Goal: Transaction & Acquisition: Book appointment/travel/reservation

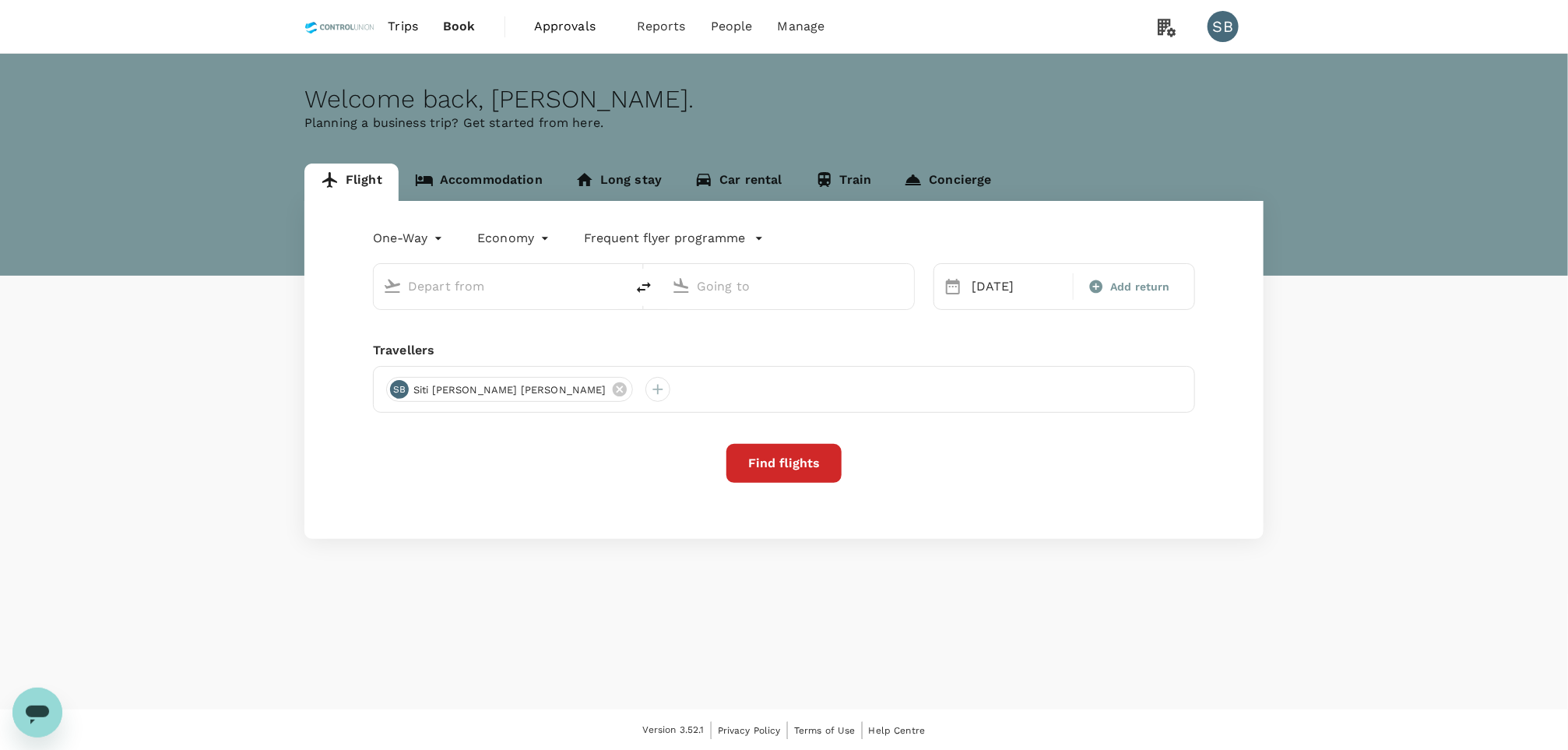
type input "[GEOGRAPHIC_DATA] Intl (KNO)"
type input "Kuala Lumpur Intl ([GEOGRAPHIC_DATA])"
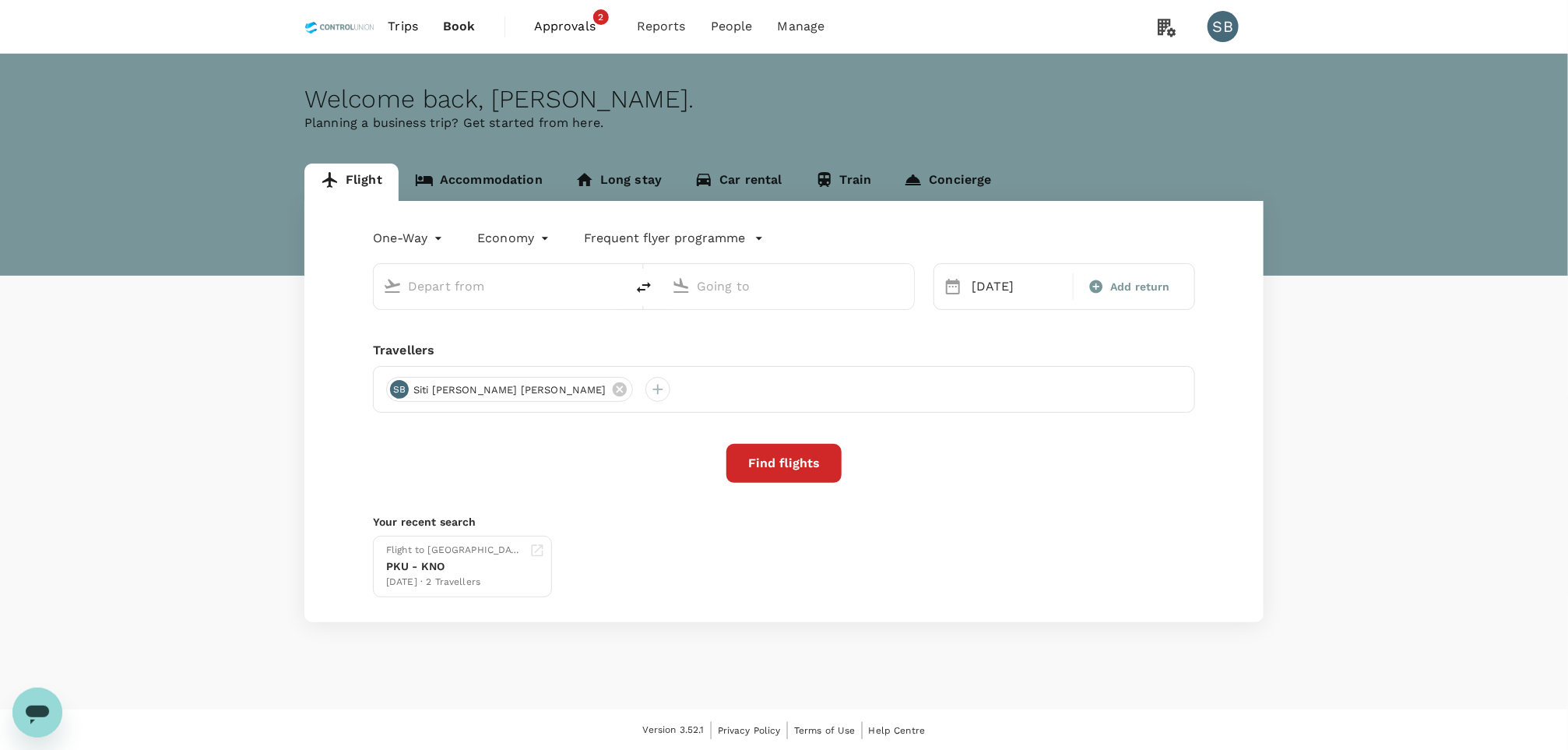
type input "[GEOGRAPHIC_DATA] Intl (KNO)"
type input "Kuala Lumpur Intl ([GEOGRAPHIC_DATA])"
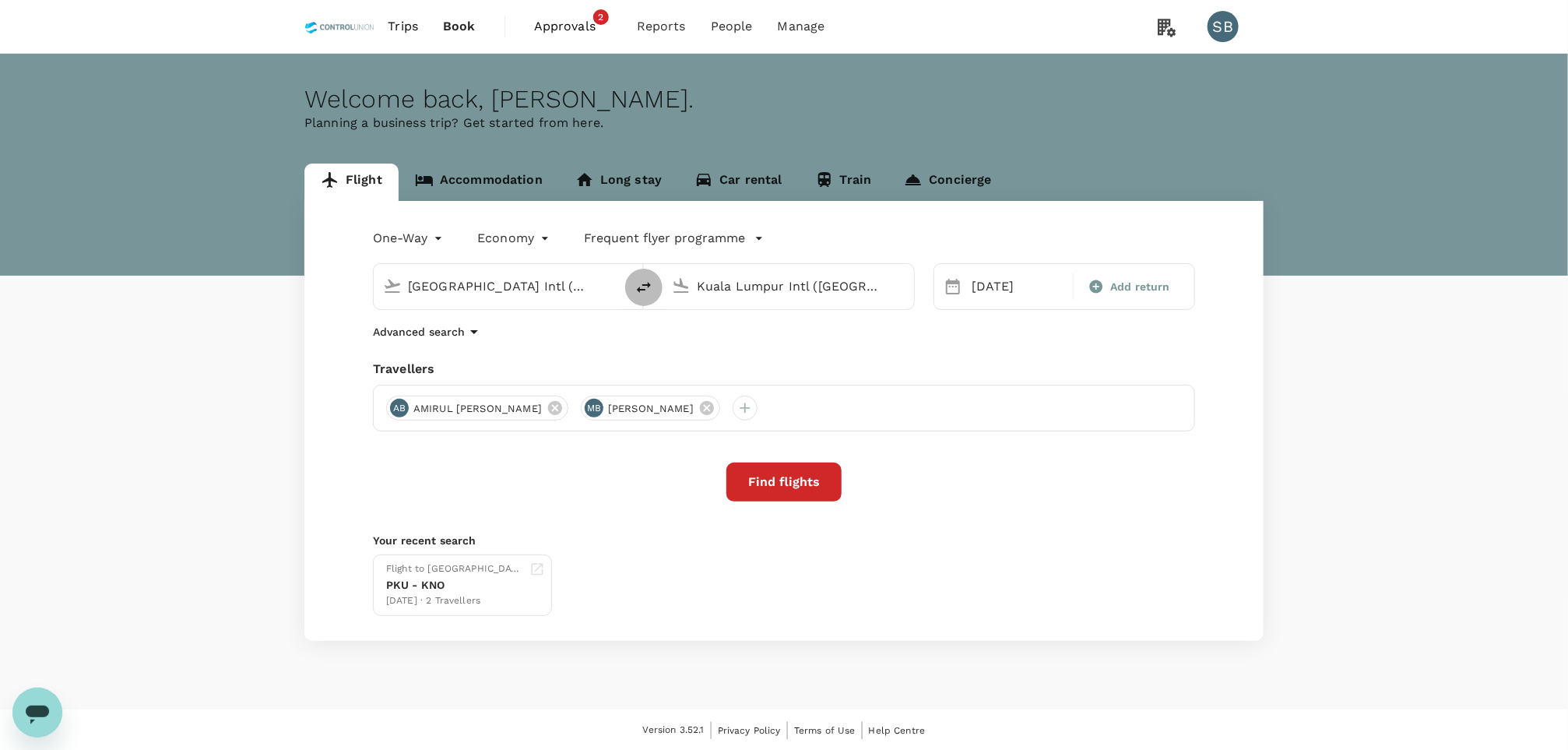
click at [647, 288] on icon "delete" at bounding box center [643, 287] width 19 height 19
type input "Kuala Lumpur Intl ([GEOGRAPHIC_DATA])"
type input "[GEOGRAPHIC_DATA] Intl (KNO)"
click at [736, 288] on input "[GEOGRAPHIC_DATA] Intl (KNO)" at bounding box center [789, 286] width 185 height 24
click at [719, 316] on p "Pontianak, [GEOGRAPHIC_DATA]" at bounding box center [812, 318] width 311 height 16
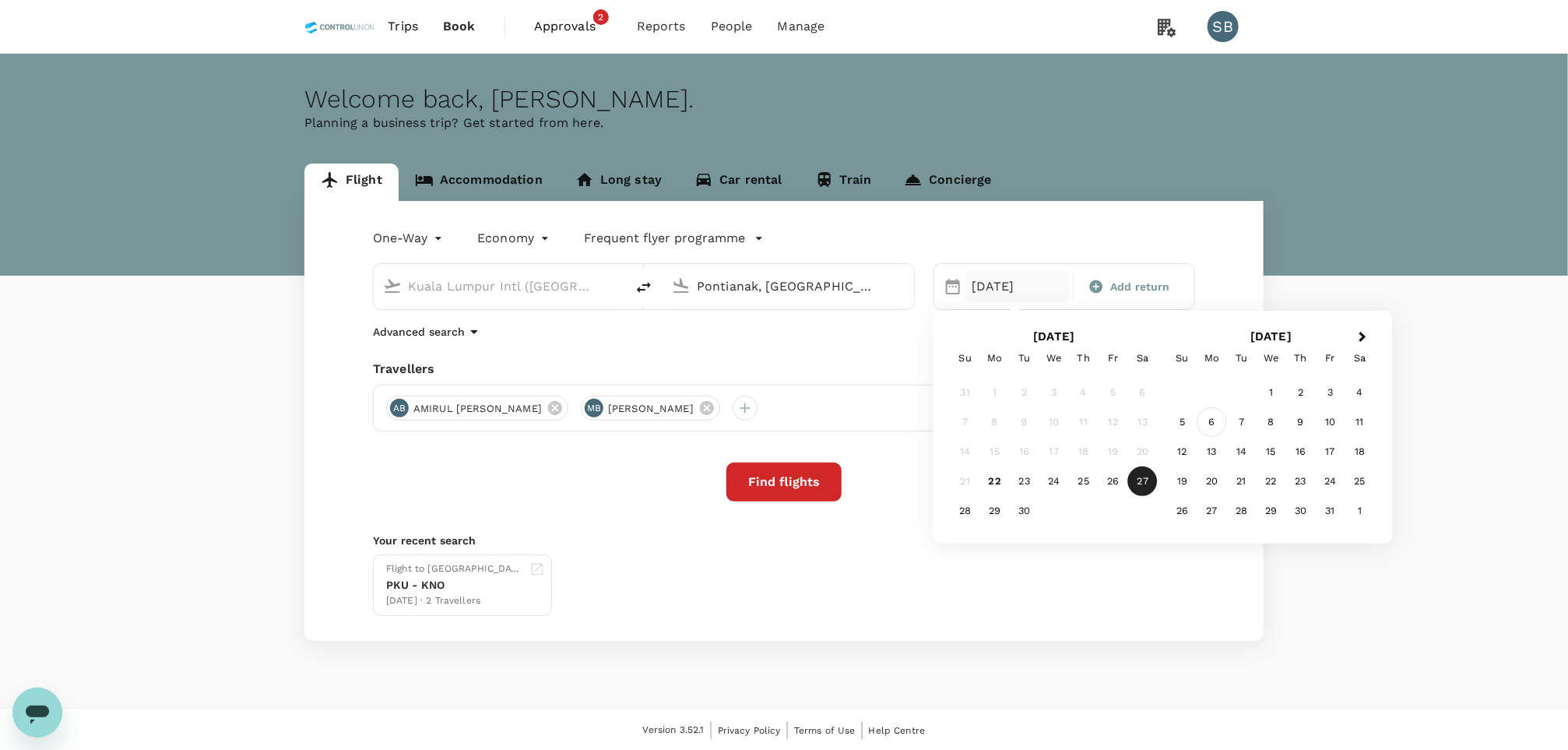
type input "Pontianak, [GEOGRAPHIC_DATA] (any)"
click at [1215, 423] on div "6" at bounding box center [1213, 422] width 29 height 29
click at [1138, 291] on span "Add return" at bounding box center [1139, 287] width 60 height 17
type input "roundtrip"
click at [1086, 423] on div "9" at bounding box center [1084, 422] width 29 height 29
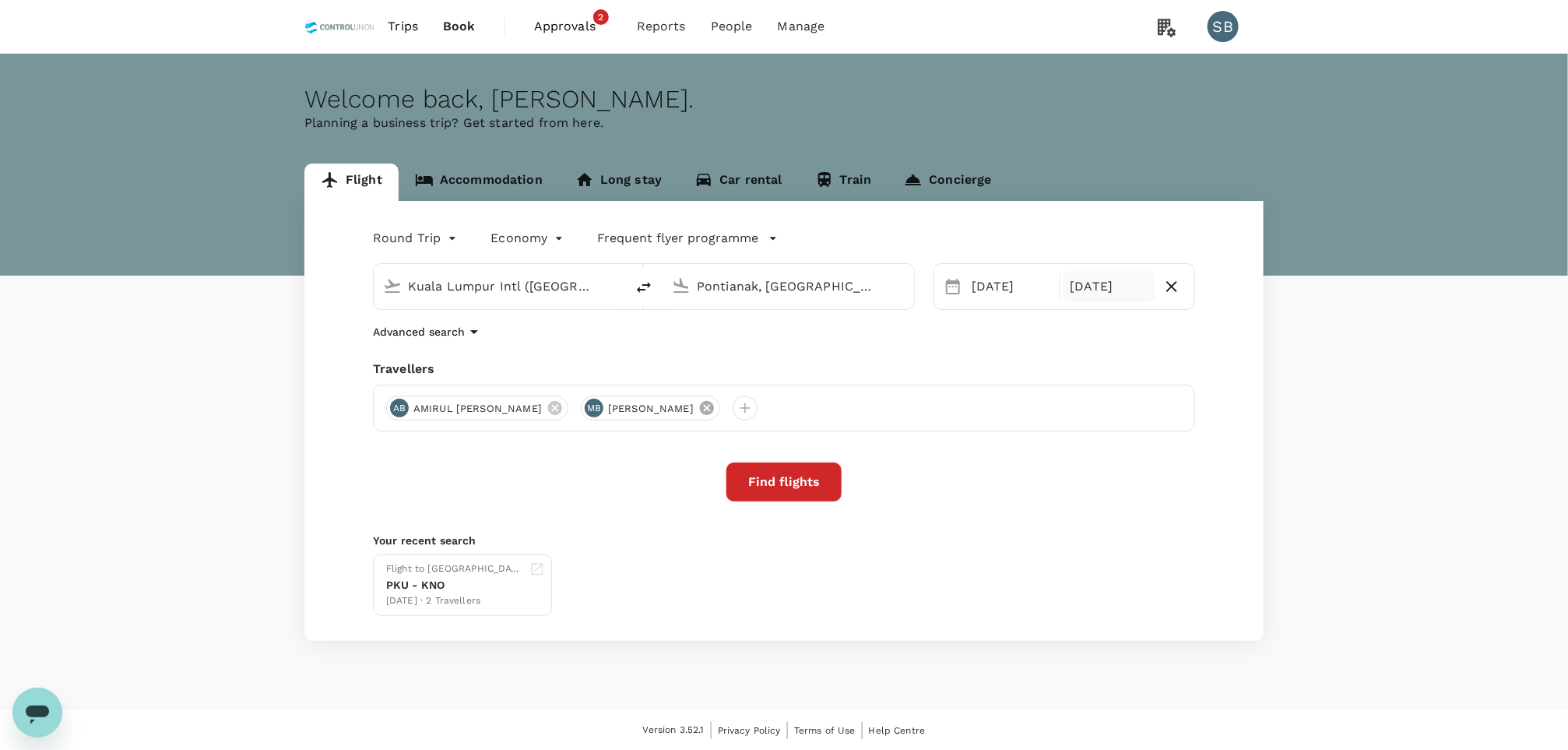
click at [715, 409] on icon at bounding box center [707, 408] width 14 height 14
click at [606, 409] on div at bounding box center [592, 407] width 24 height 24
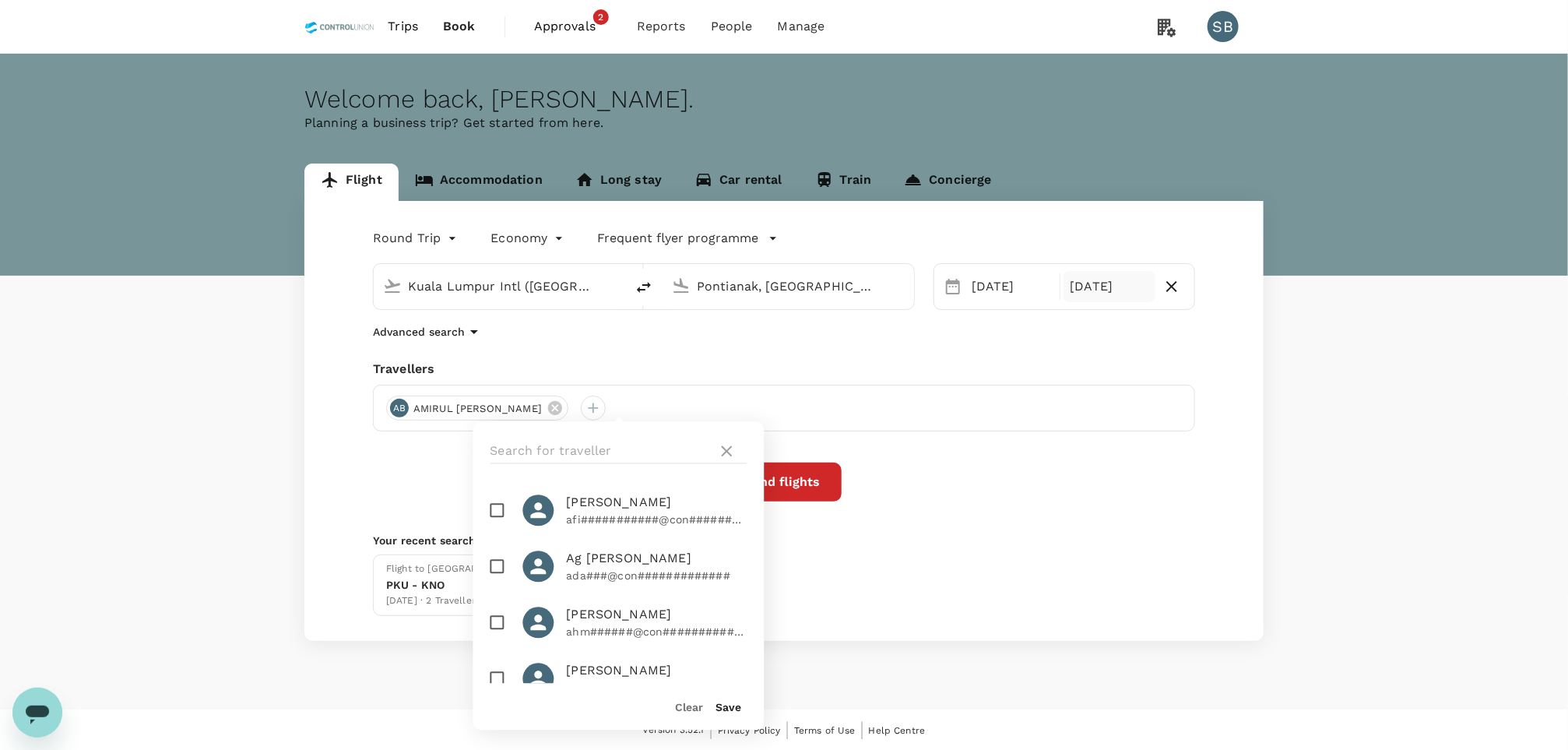
scroll to position [234, 0]
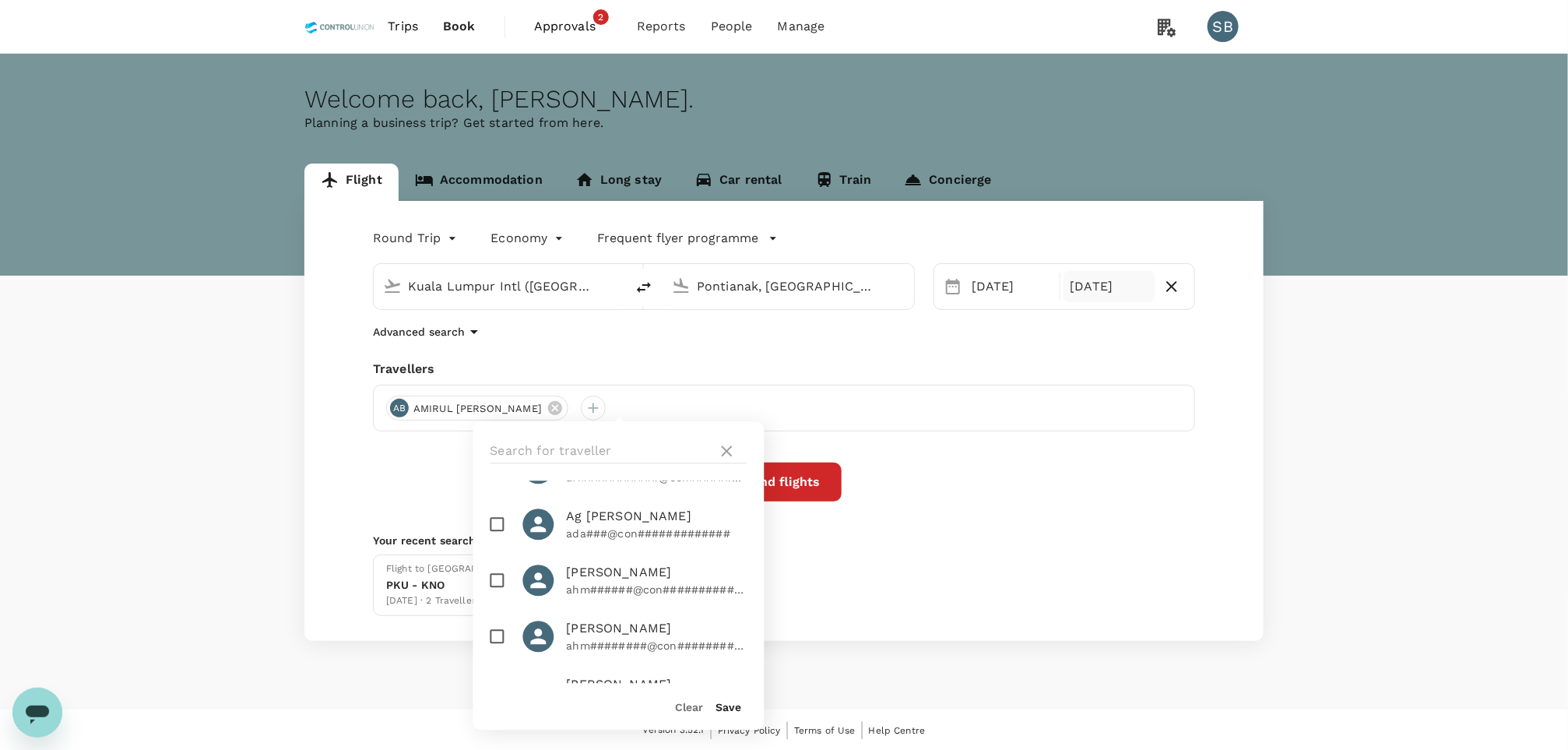
click at [493, 597] on input "checkbox" at bounding box center [497, 581] width 32 height 32
checkbox input "true"
click at [725, 702] on button "Save" at bounding box center [729, 708] width 25 height 13
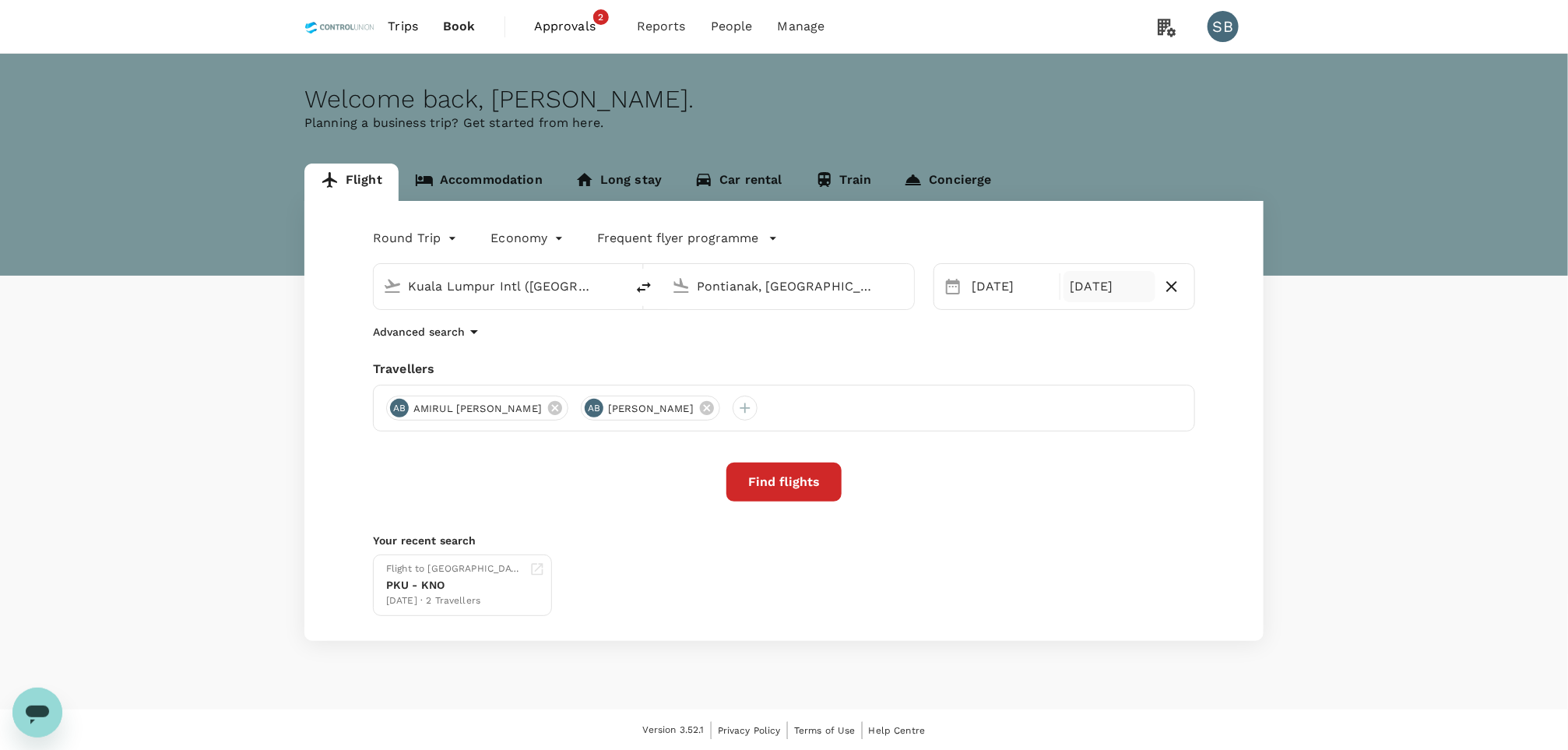
click at [805, 482] on button "Find flights" at bounding box center [784, 483] width 115 height 39
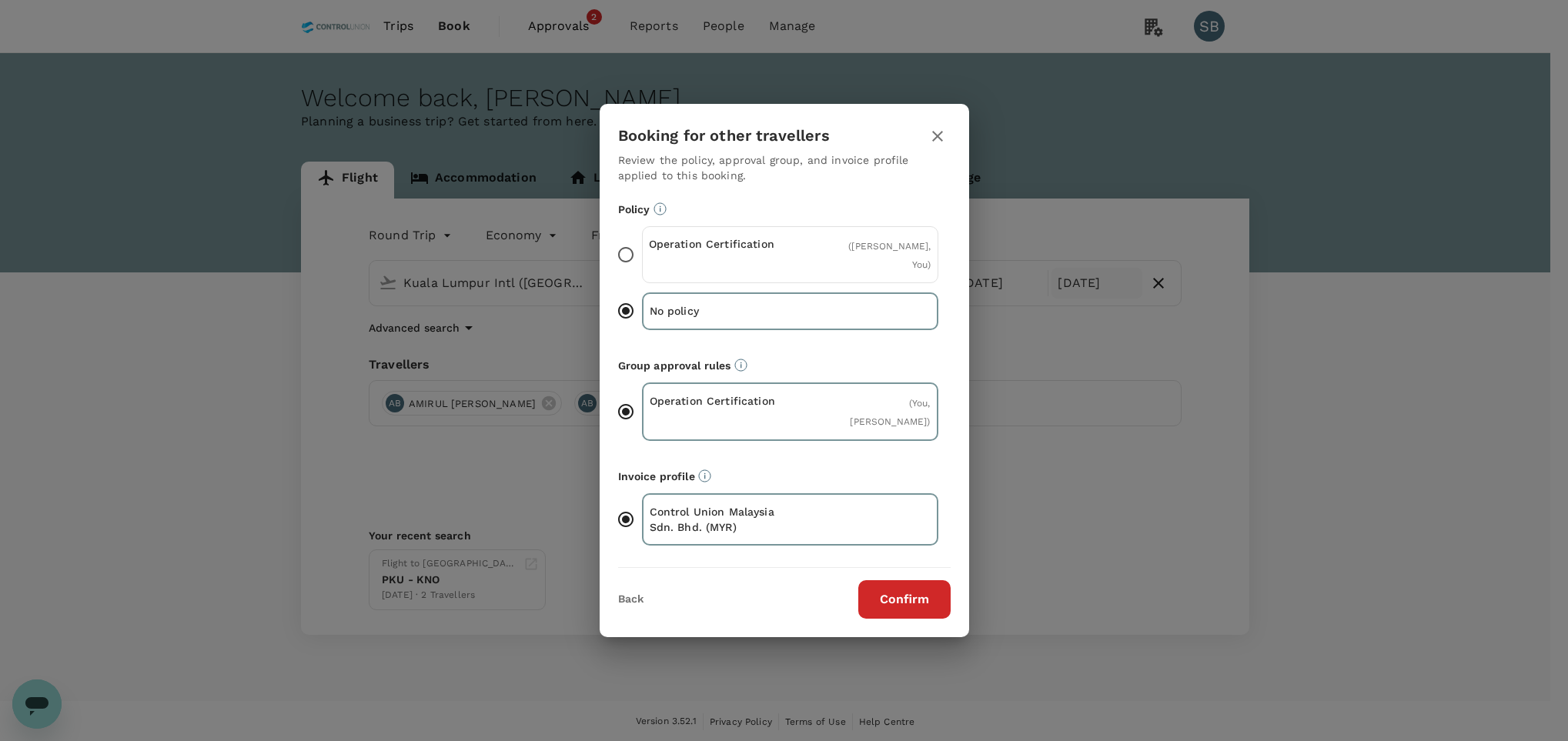
click at [723, 273] on div "Operation Certification" at bounding box center [720, 254] width 141 height 37
click at [642, 271] on input "Operation Certification ( [PERSON_NAME], You )" at bounding box center [625, 254] width 32 height 32
click at [885, 601] on button "Confirm" at bounding box center [904, 600] width 92 height 39
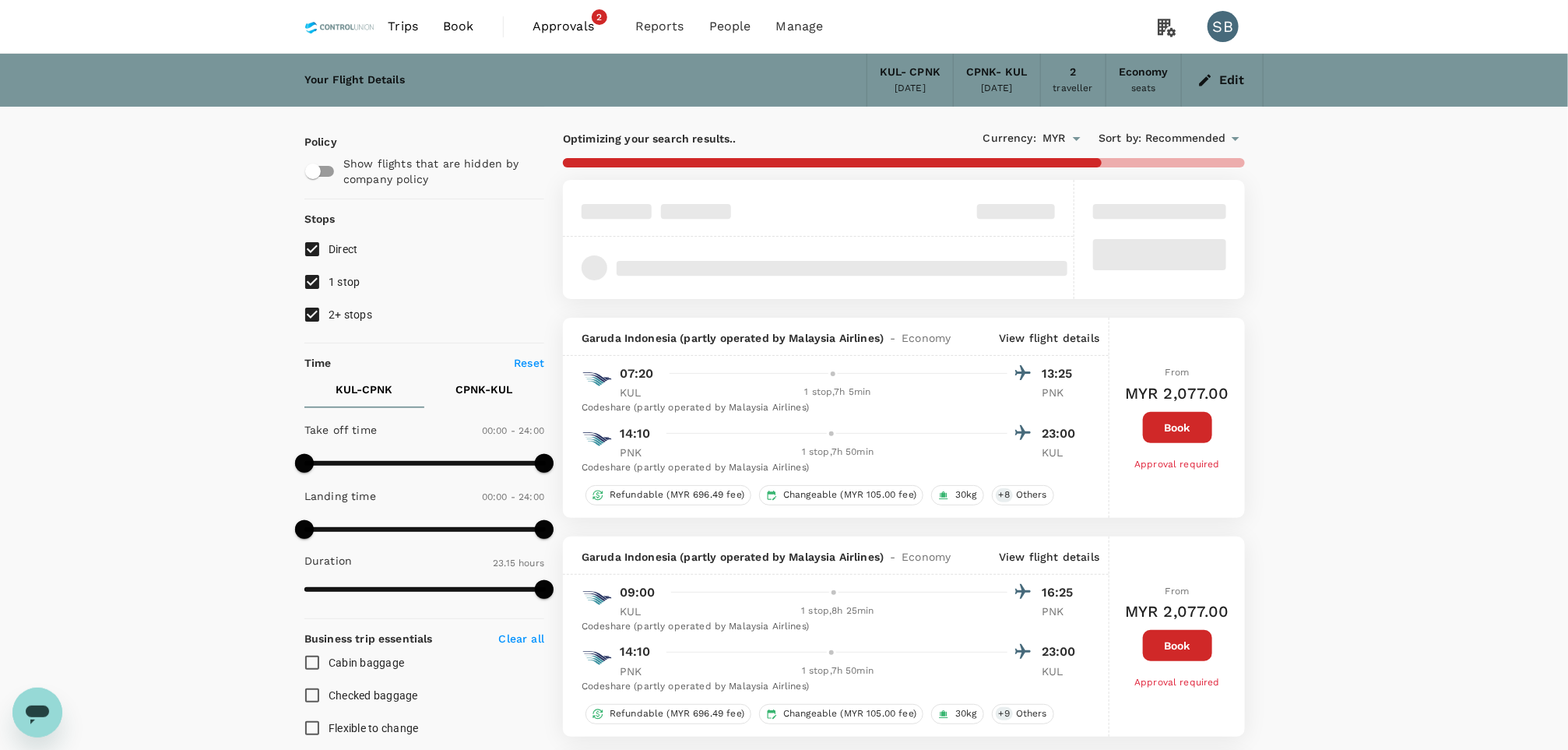
click at [315, 288] on input "1 stop" at bounding box center [311, 281] width 32 height 32
checkbox input "false"
click at [313, 322] on input "2+ stops" at bounding box center [311, 314] width 32 height 32
checkbox input "false"
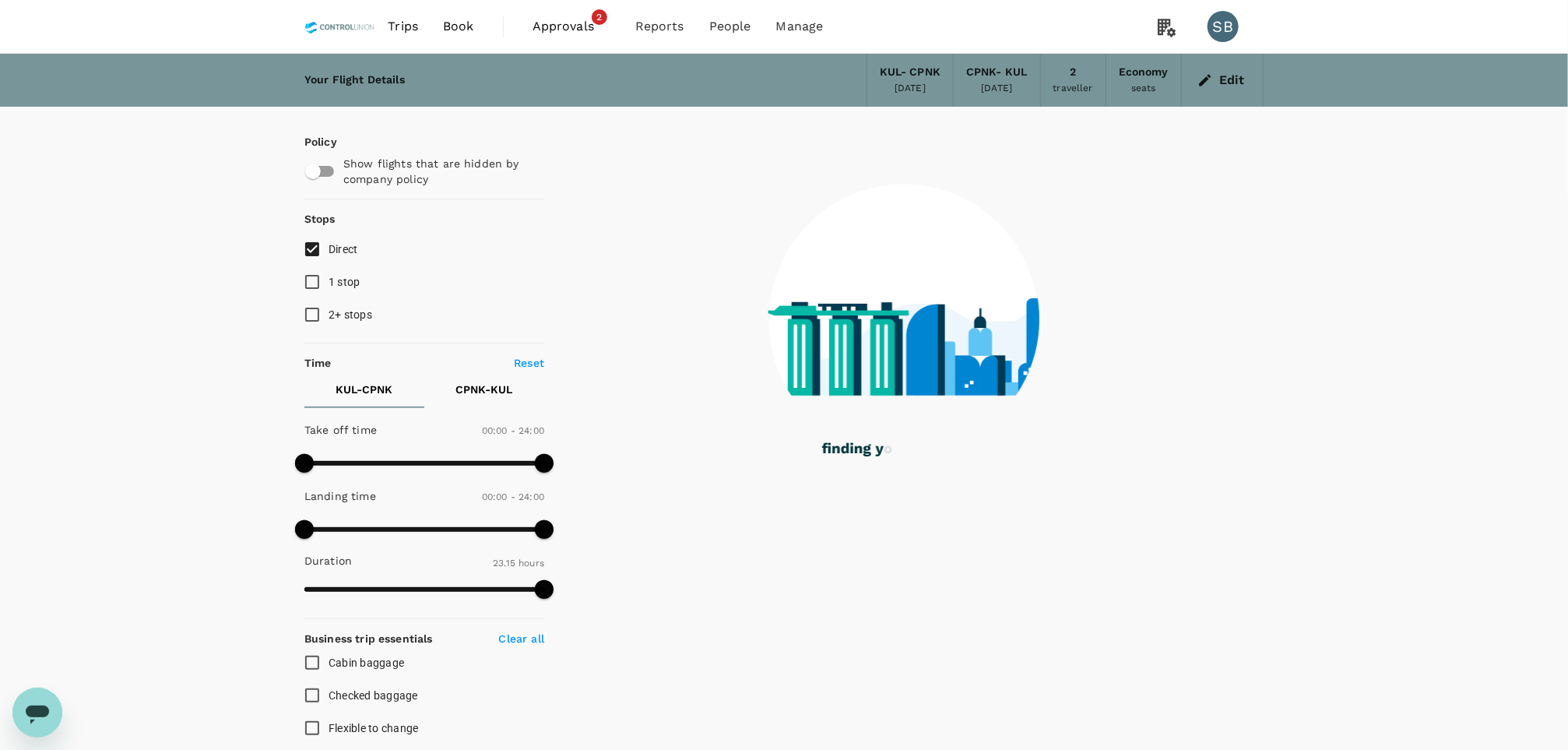
checkbox input "false"
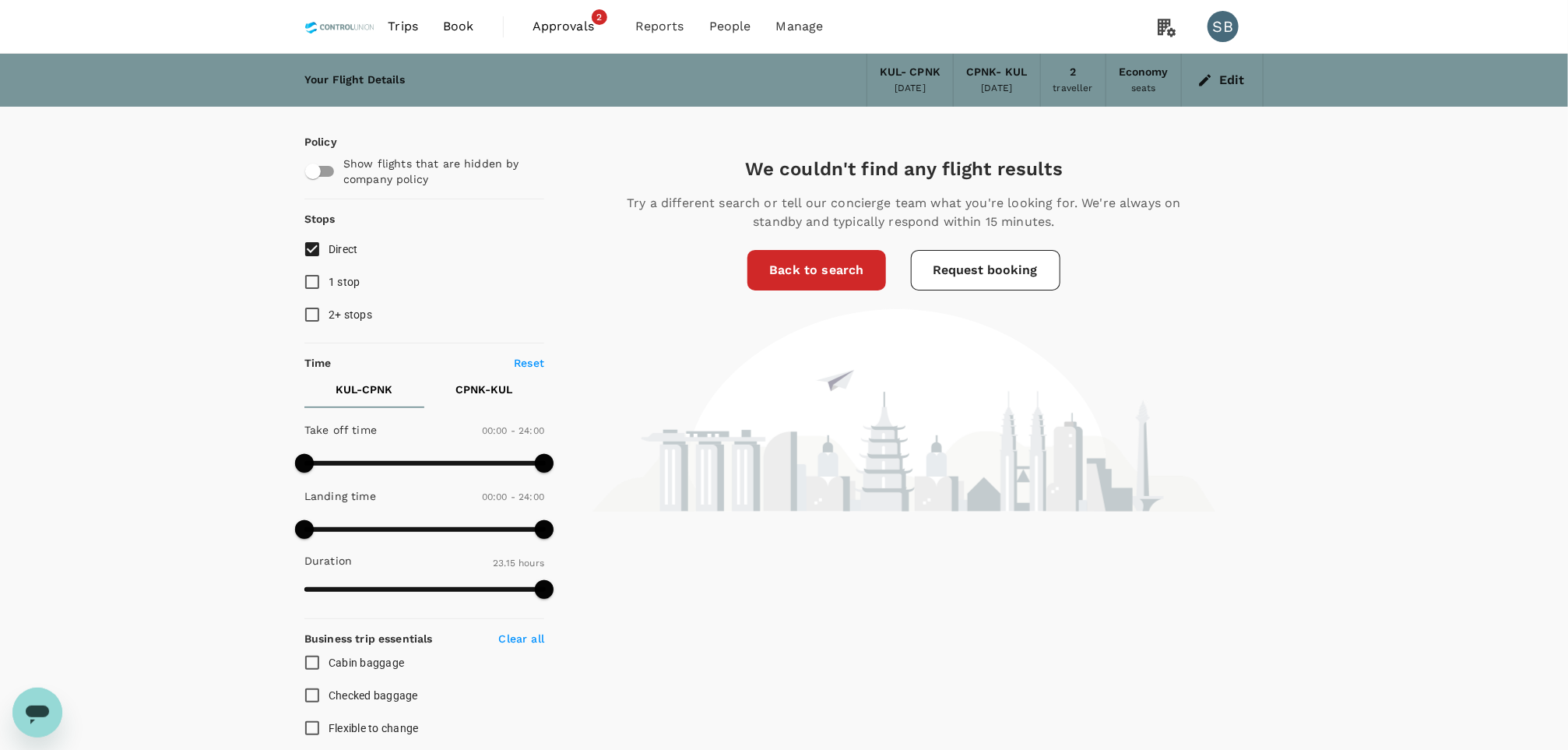
click at [309, 285] on input "1 stop" at bounding box center [311, 281] width 32 height 32
checkbox input "true"
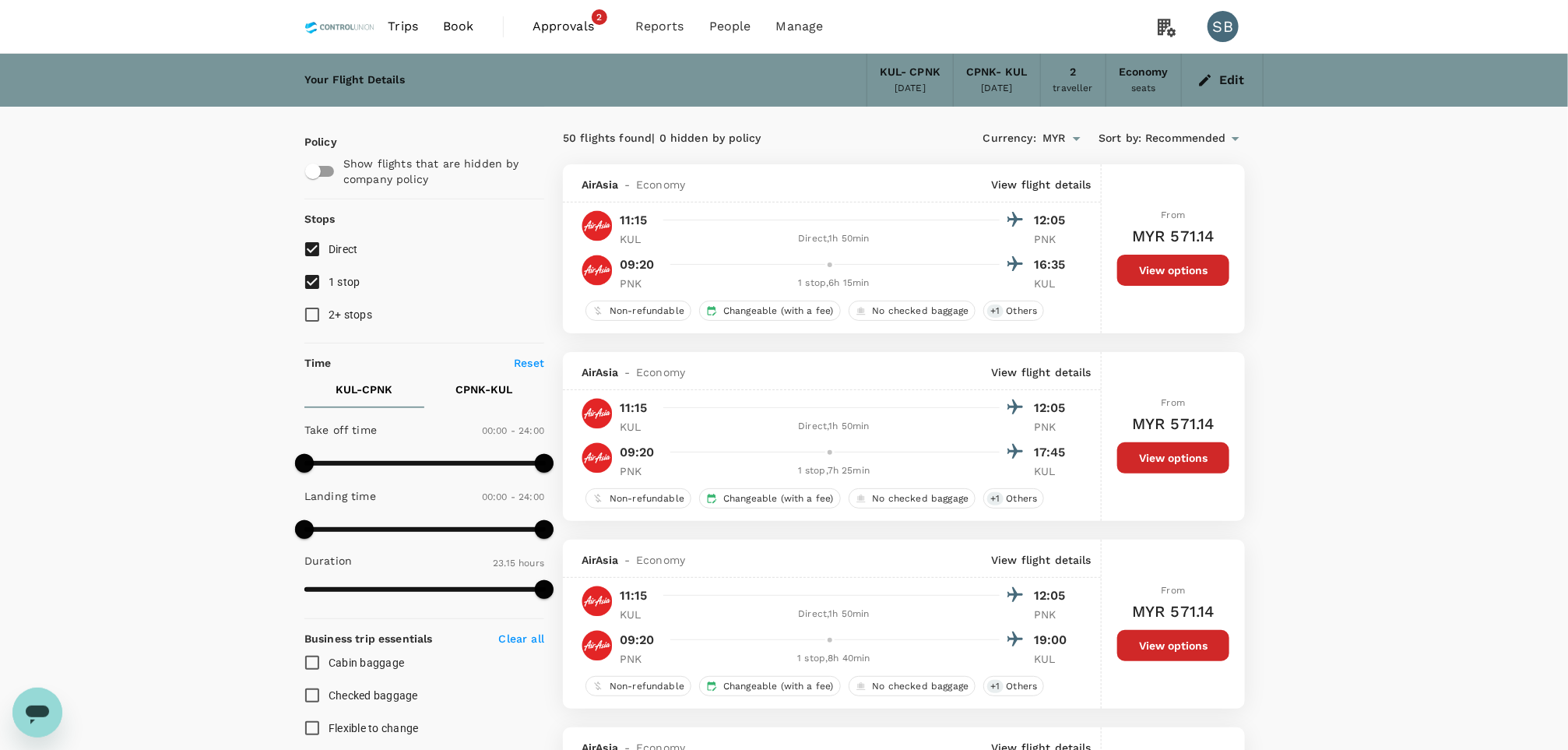
click at [1215, 82] on button "Edit" at bounding box center [1222, 79] width 56 height 24
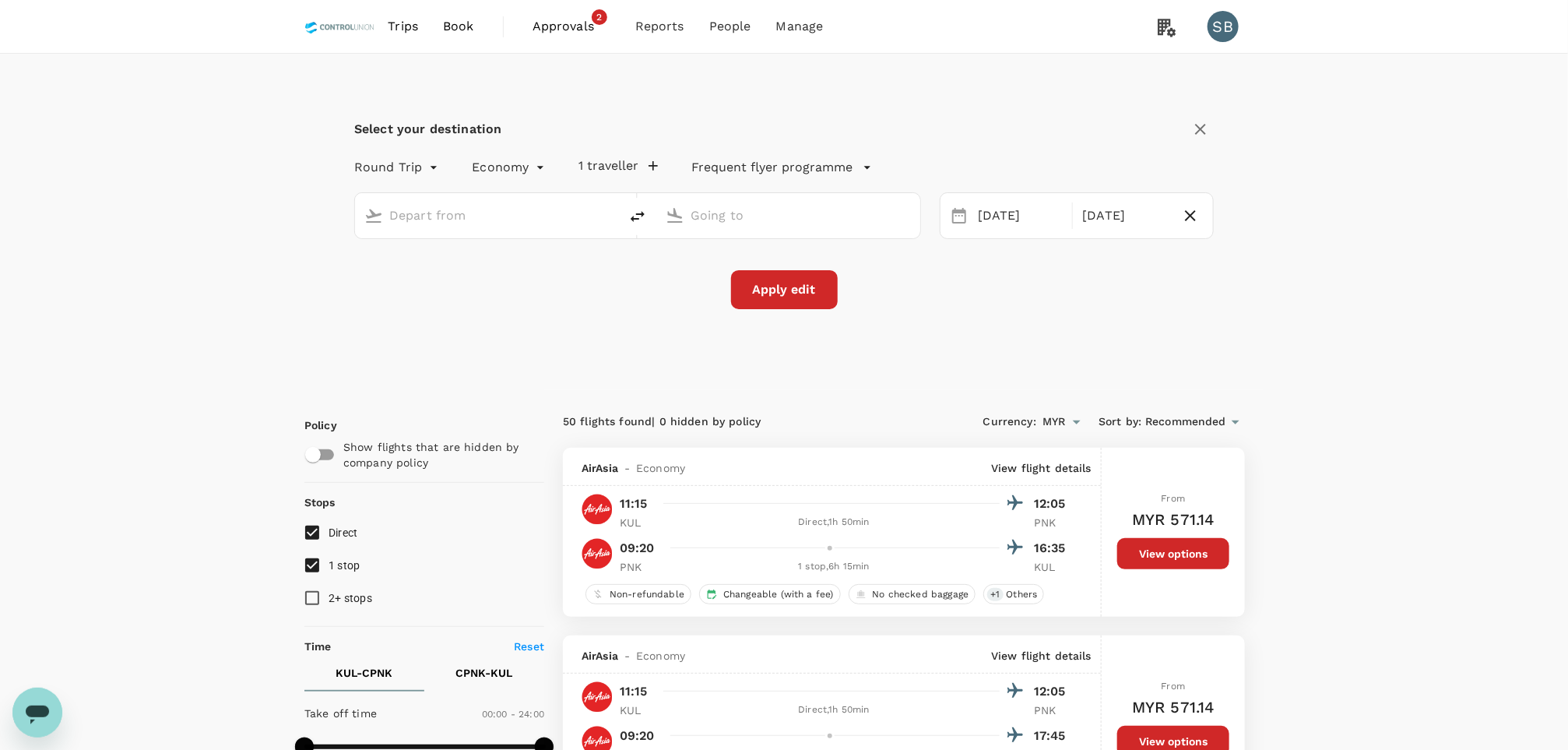
type input "Kuala Lumpur Intl ([GEOGRAPHIC_DATA])"
type input "Pontianak, [GEOGRAPHIC_DATA] (any)"
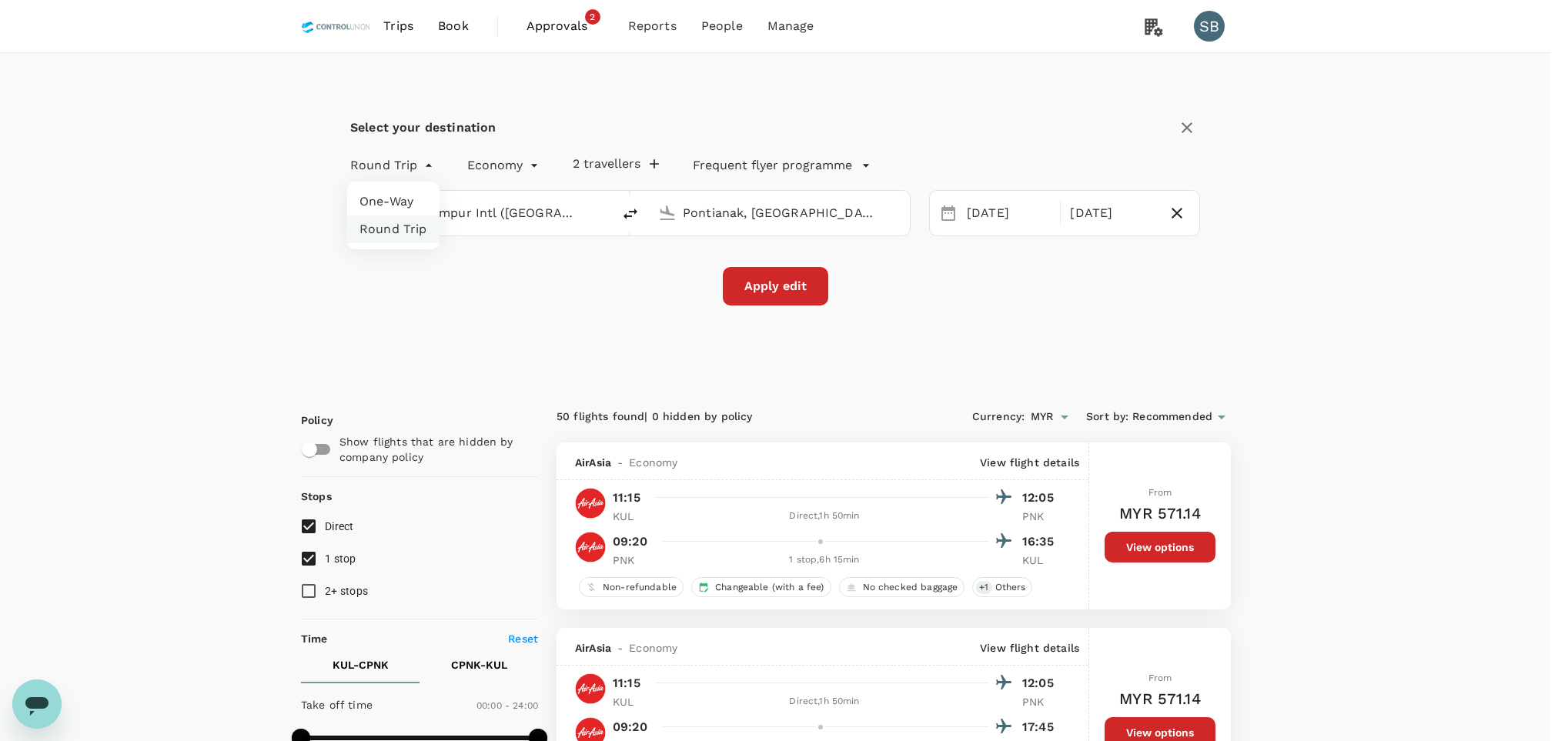
click at [409, 201] on li "One-Way" at bounding box center [393, 201] width 92 height 28
type input "oneway"
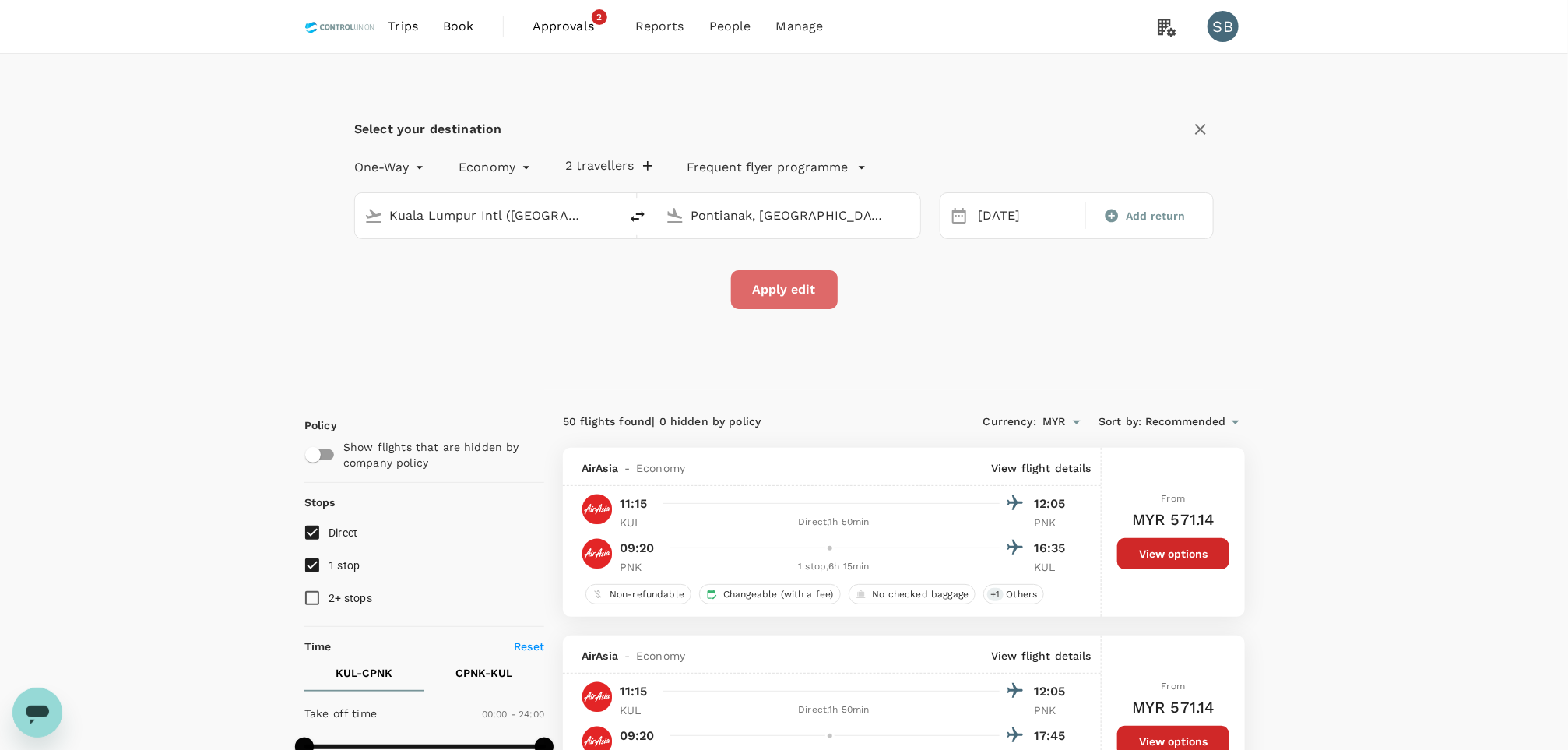
click at [786, 297] on button "Apply edit" at bounding box center [784, 290] width 107 height 39
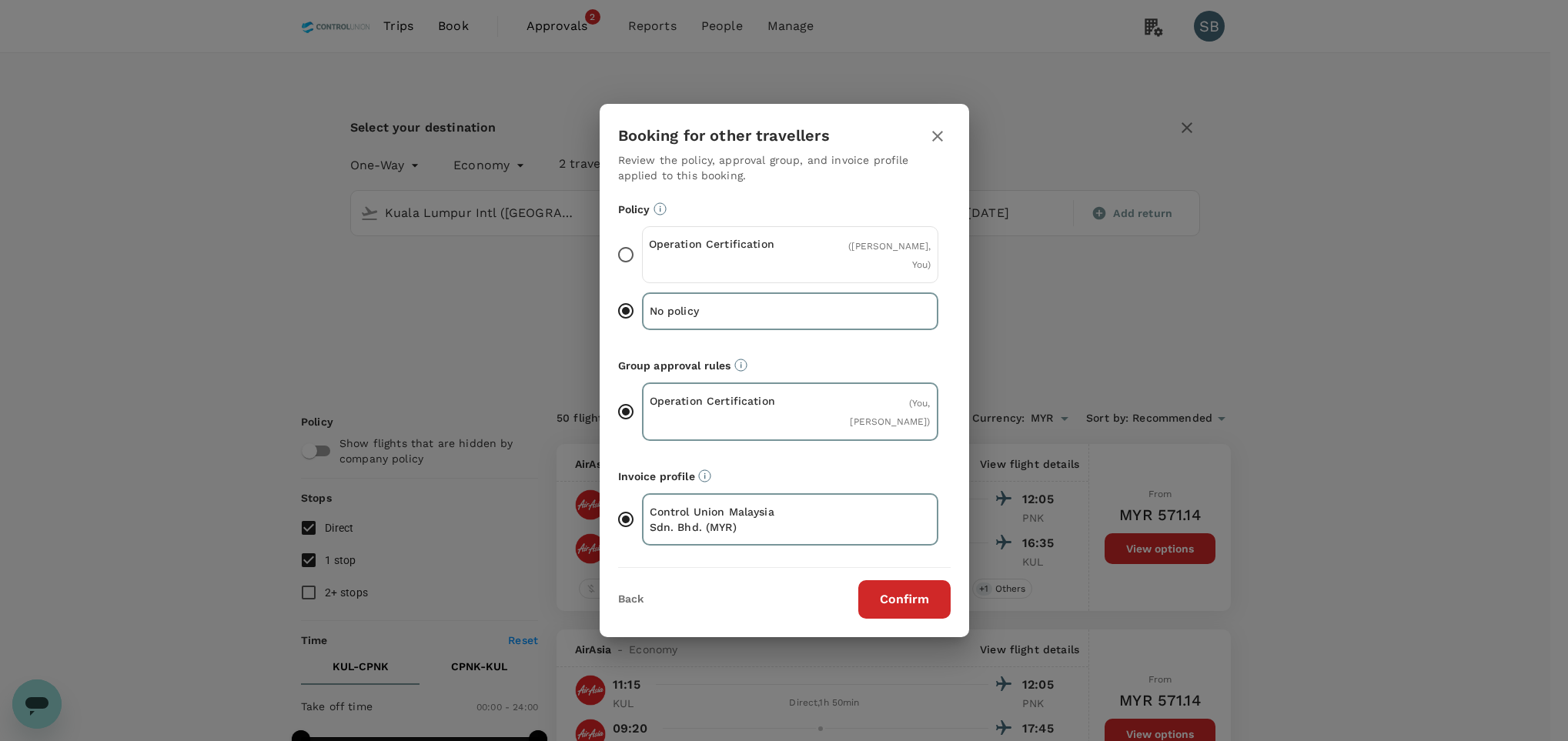
click at [765, 282] on div "Operation Certification ( [PERSON_NAME], You )" at bounding box center [790, 254] width 296 height 57
click at [642, 271] on input "Operation Certification ( [PERSON_NAME], You )" at bounding box center [625, 254] width 32 height 32
click at [890, 608] on button "Confirm" at bounding box center [904, 600] width 92 height 39
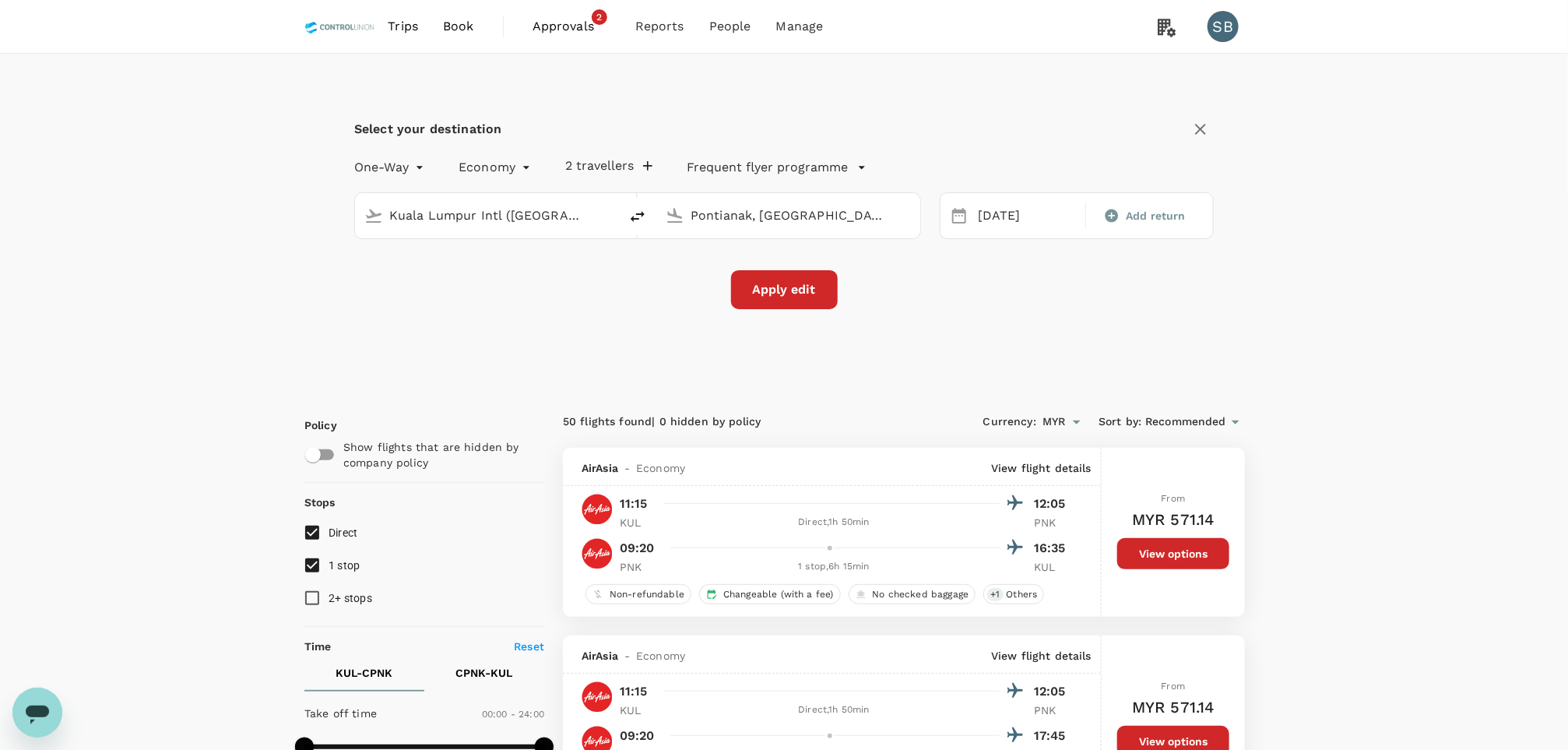
checkbox input "false"
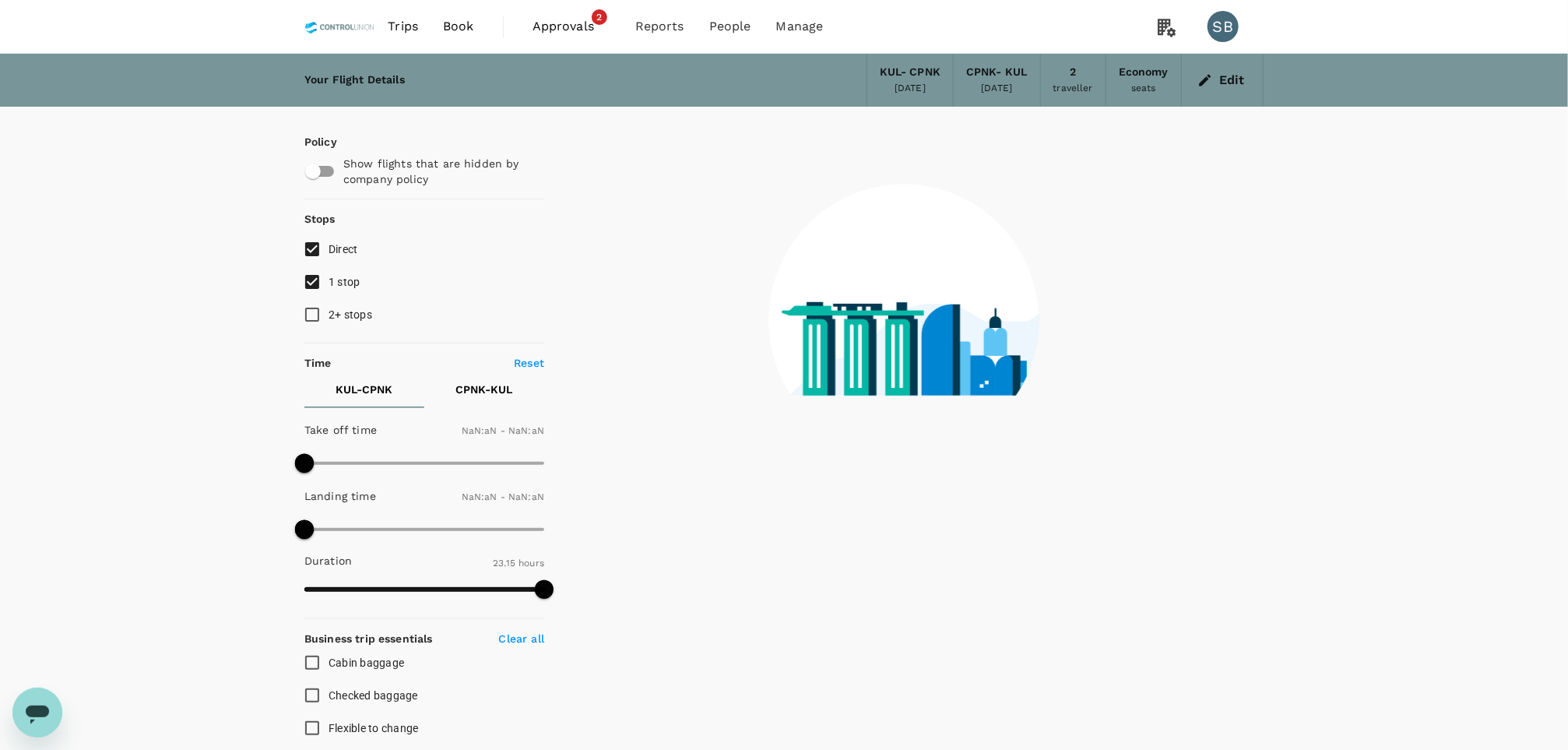
type input "1440"
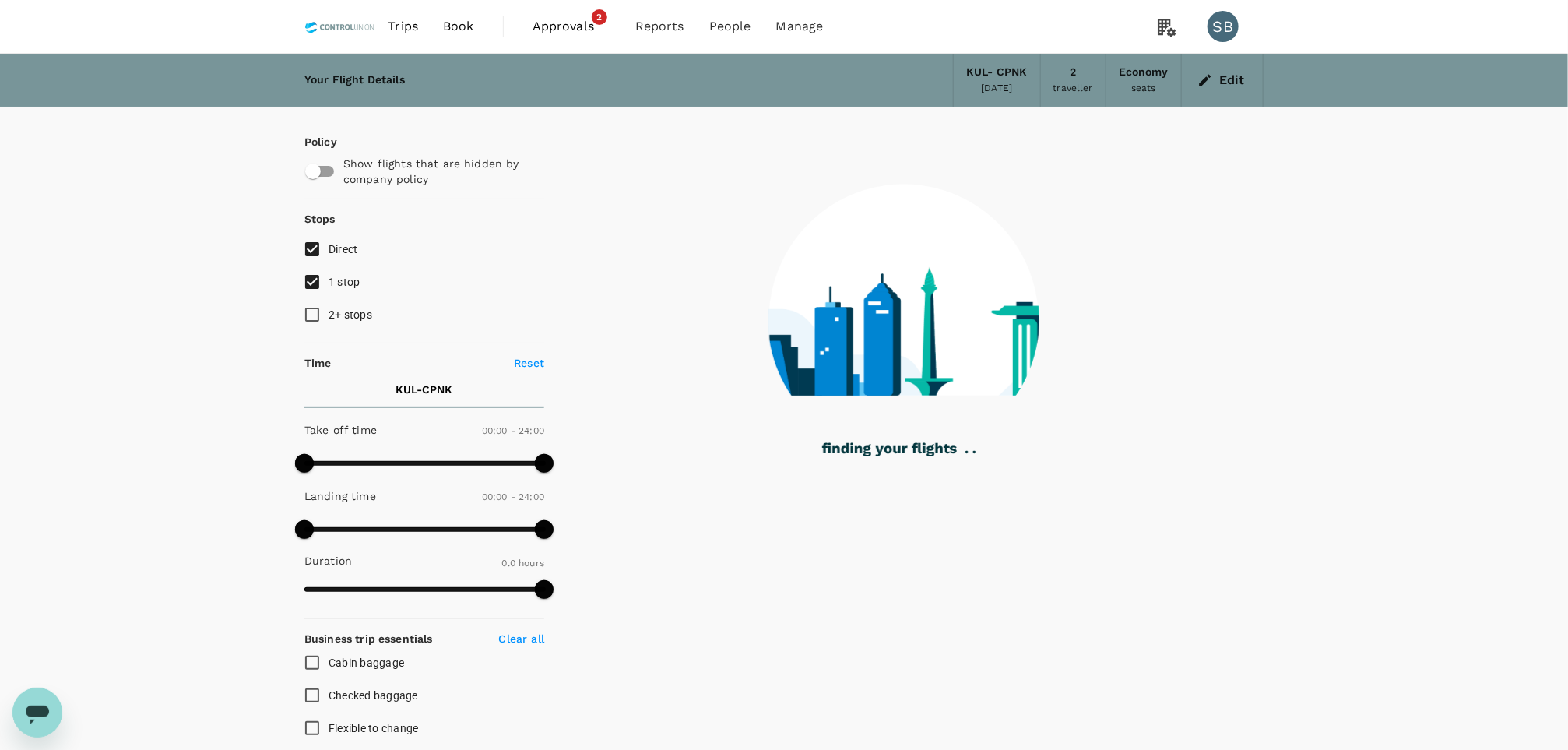
checkbox input "true"
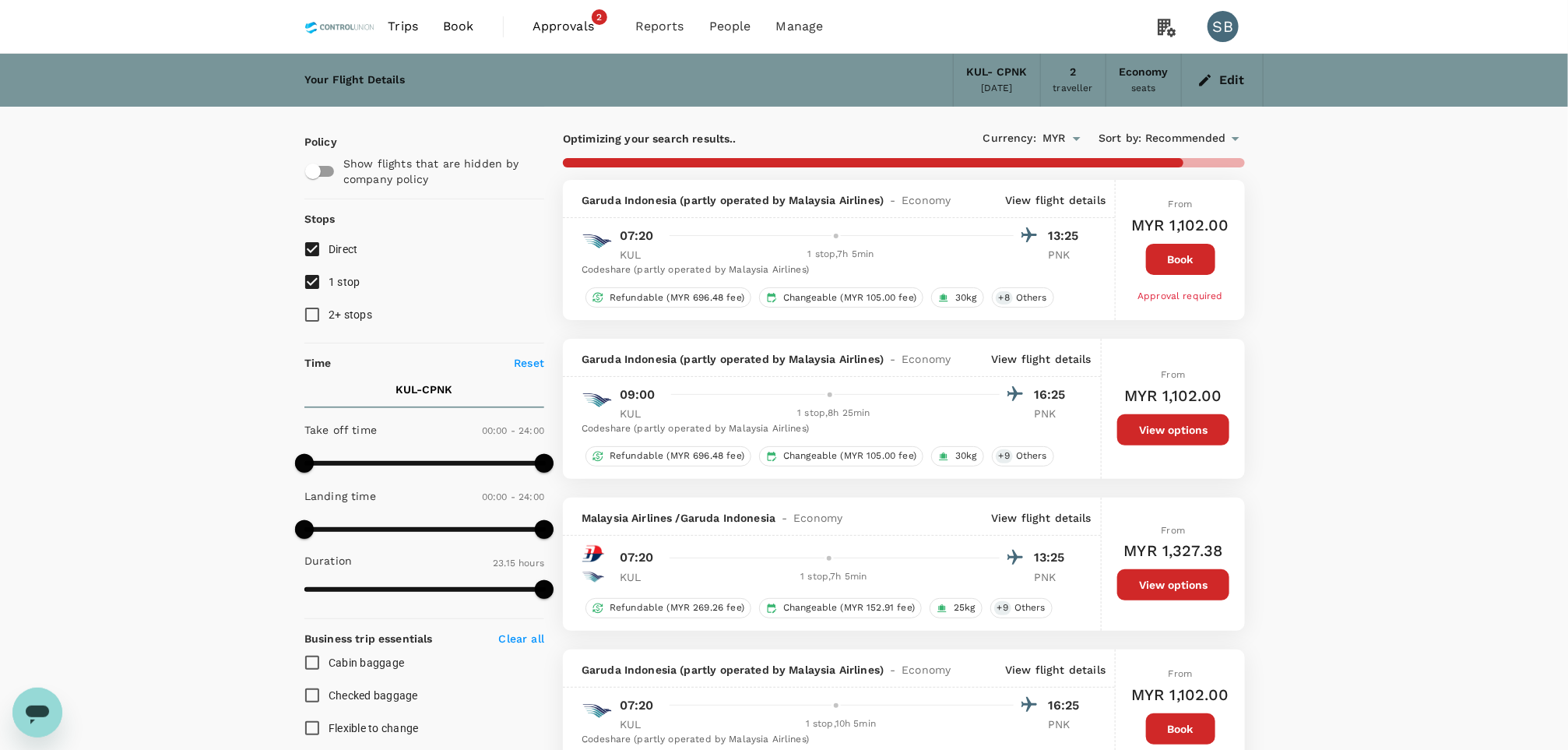
click at [316, 285] on input "1 stop" at bounding box center [311, 281] width 32 height 32
checkbox input "false"
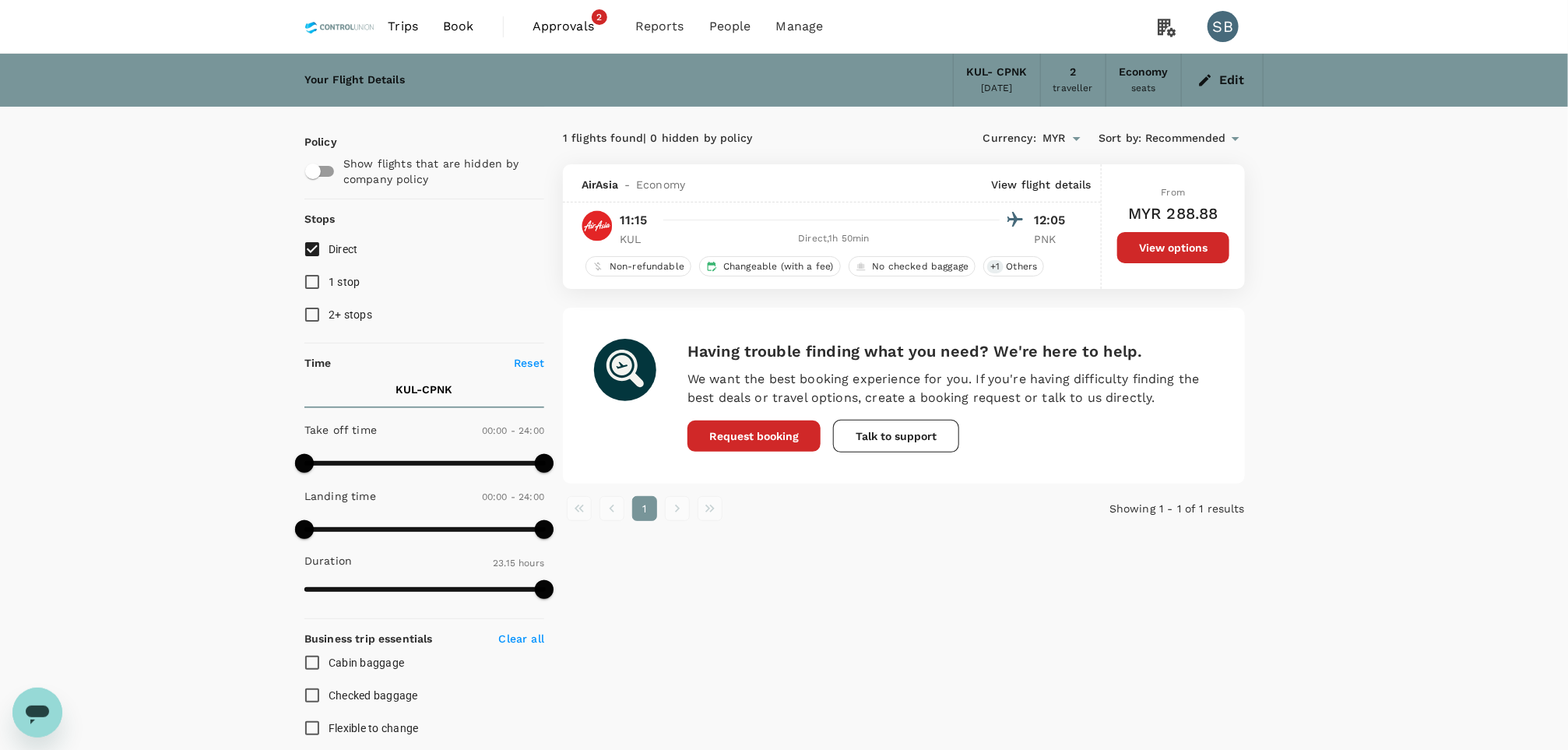
click at [1211, 77] on icon "button" at bounding box center [1206, 80] width 12 height 12
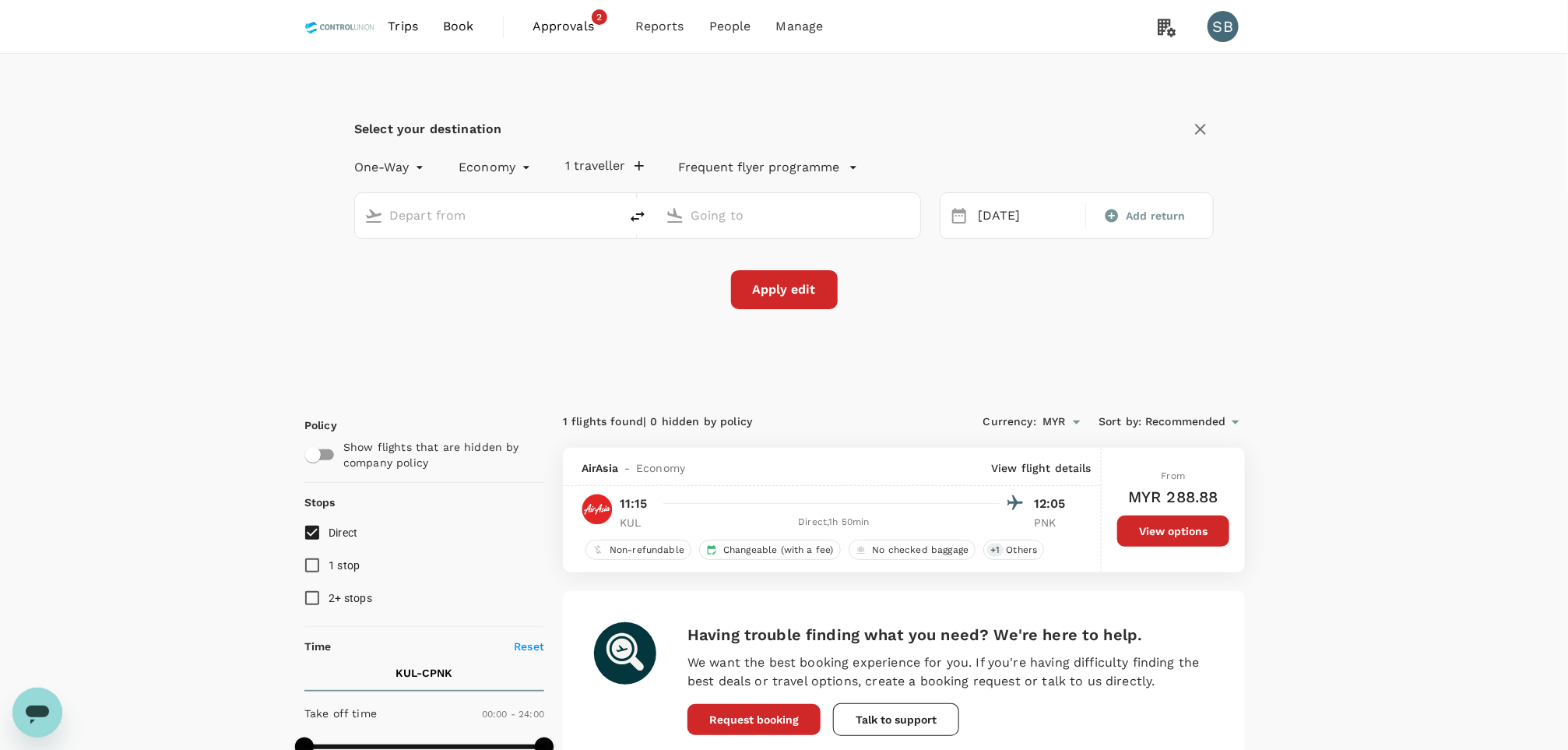
type input "Kuala Lumpur Intl ([GEOGRAPHIC_DATA])"
type input "Pontianak, [GEOGRAPHIC_DATA] (any)"
click at [630, 211] on icon "delete" at bounding box center [637, 216] width 19 height 19
type input "Pontianak, [GEOGRAPHIC_DATA] (any)"
type input "Kuala Lumpur Intl ([GEOGRAPHIC_DATA])"
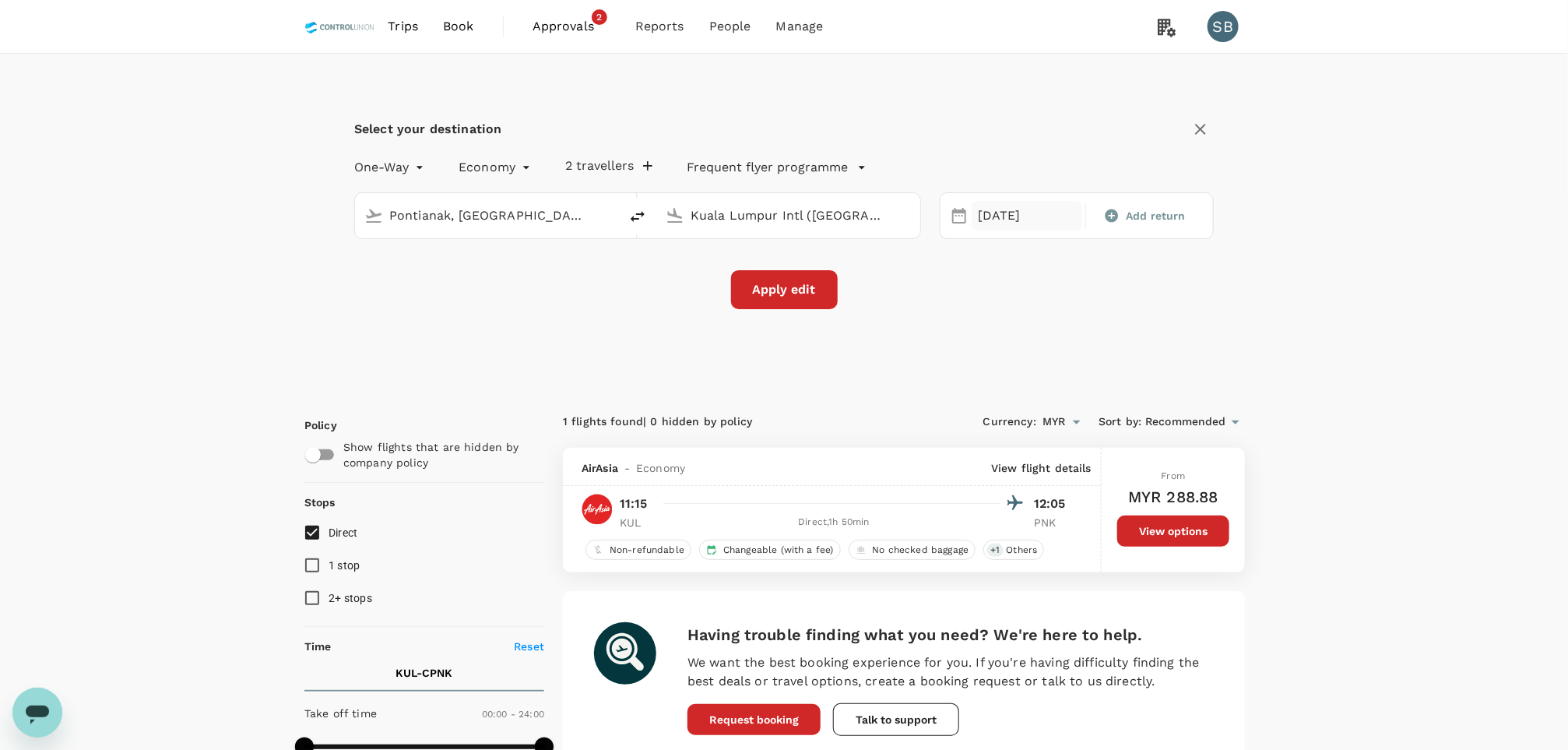
click at [1010, 209] on div "[DATE]" at bounding box center [1027, 215] width 111 height 30
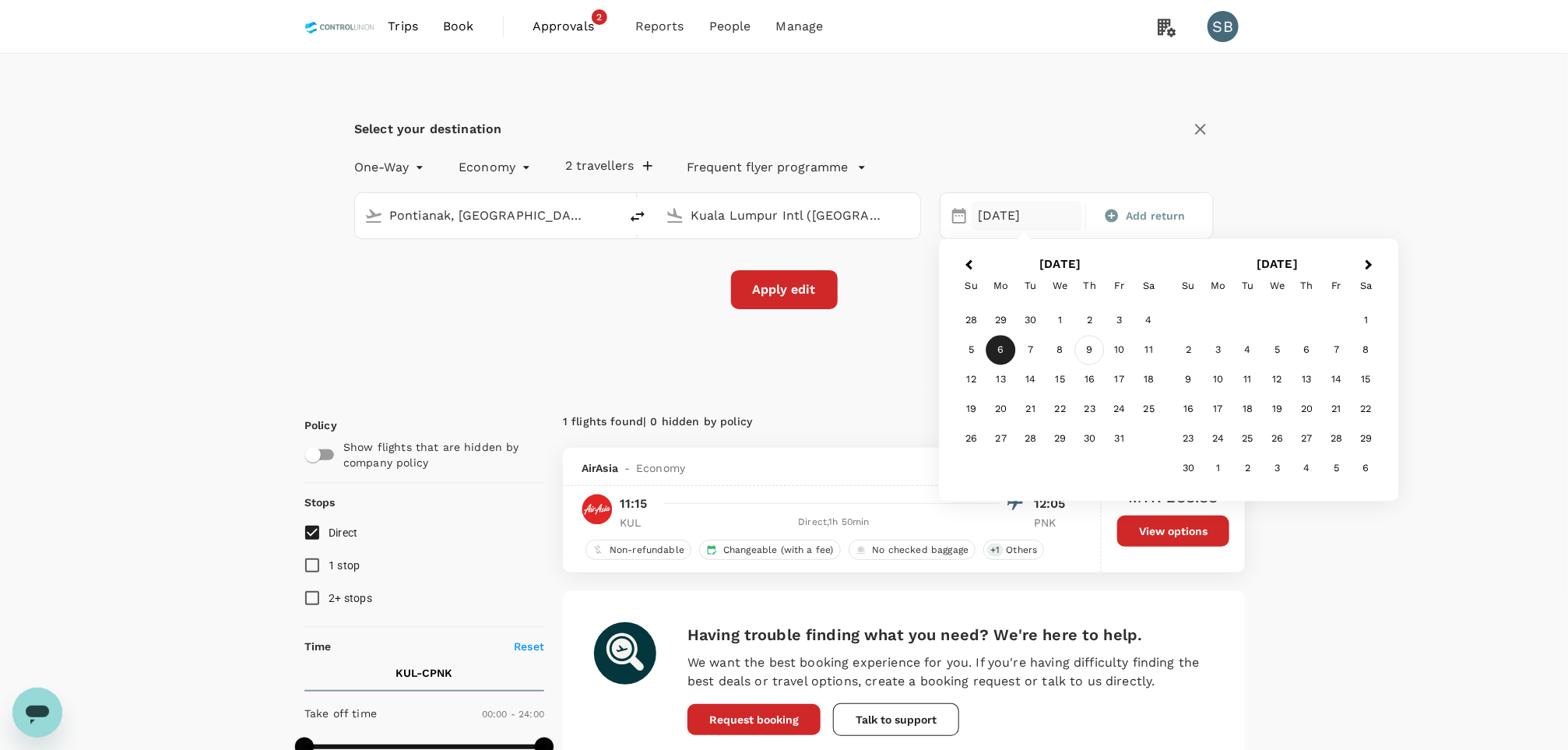
click at [1095, 352] on div "9" at bounding box center [1090, 351] width 29 height 29
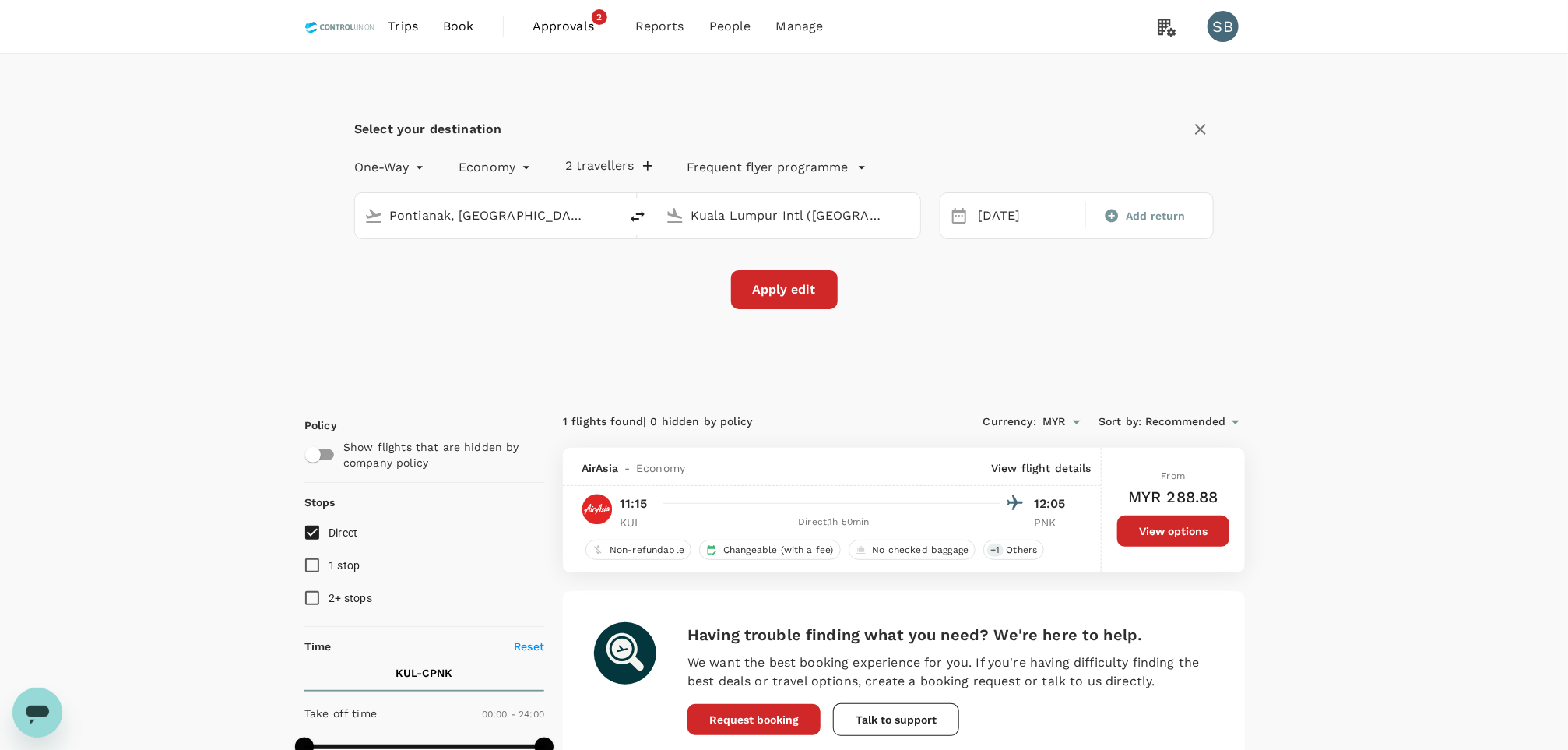
click at [775, 284] on button "Apply edit" at bounding box center [784, 290] width 107 height 39
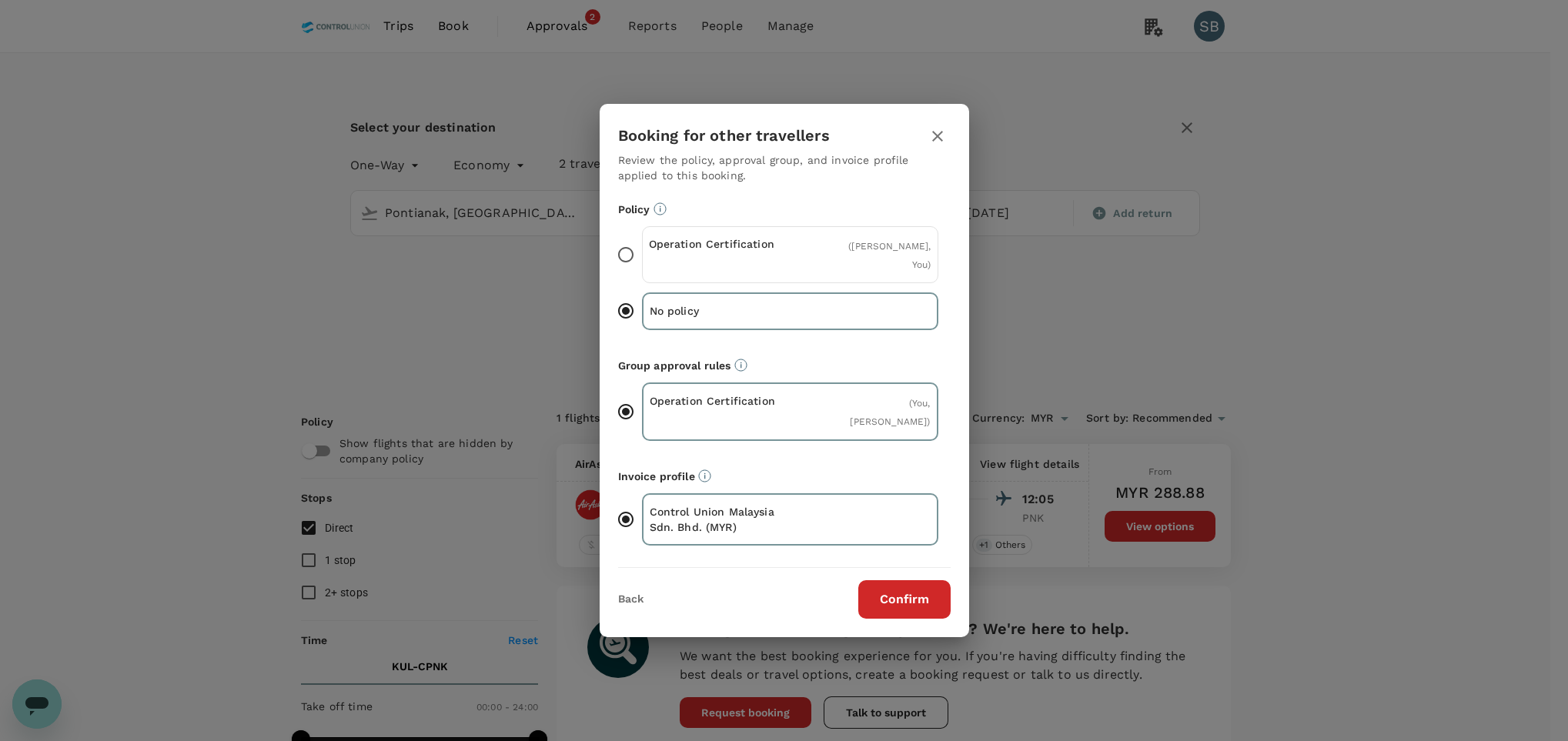
click at [751, 277] on div "Operation Certification ( [PERSON_NAME], You )" at bounding box center [790, 254] width 296 height 57
click at [642, 271] on input "Operation Certification ( [PERSON_NAME], You )" at bounding box center [625, 254] width 32 height 32
click at [899, 589] on button "Confirm" at bounding box center [904, 600] width 92 height 39
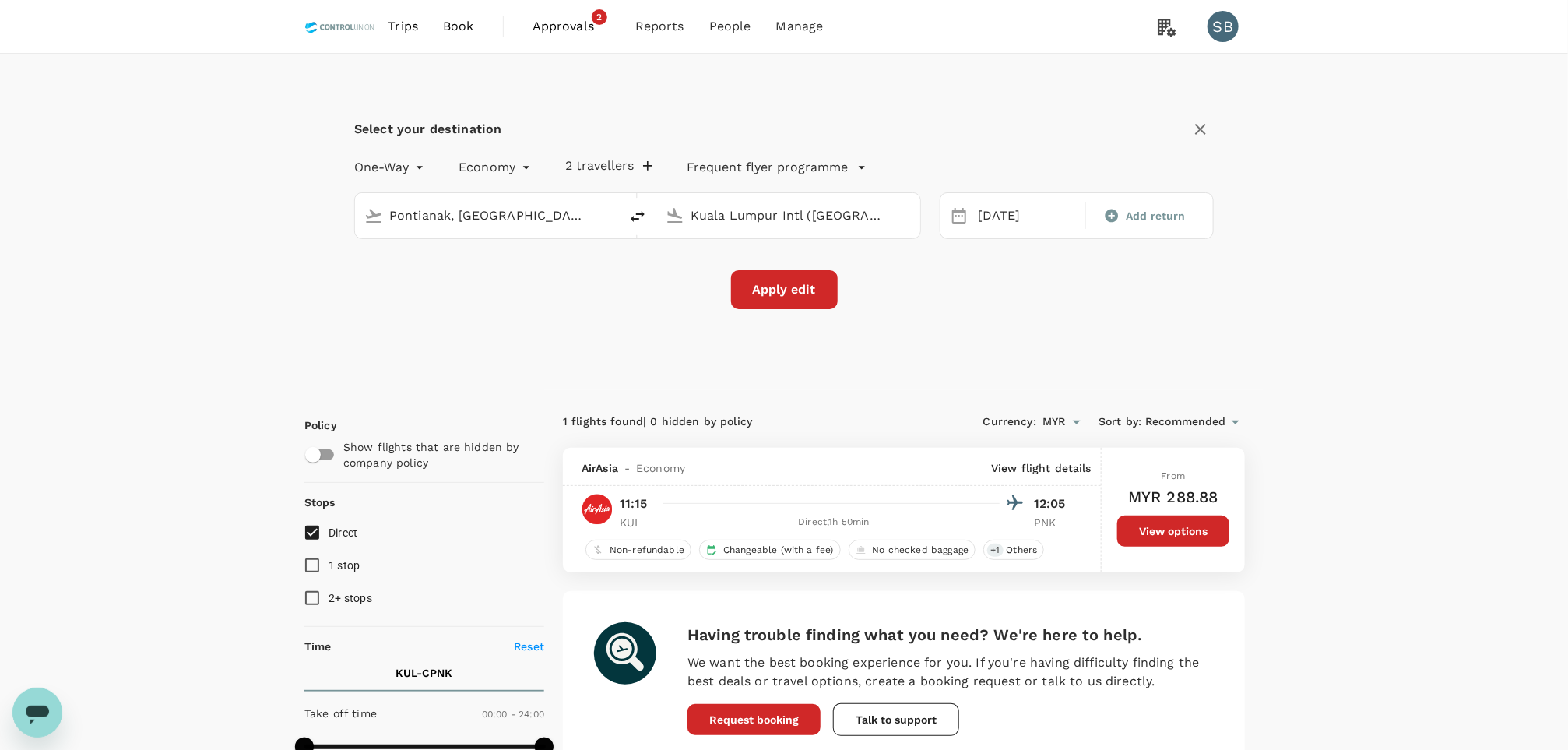
checkbox input "false"
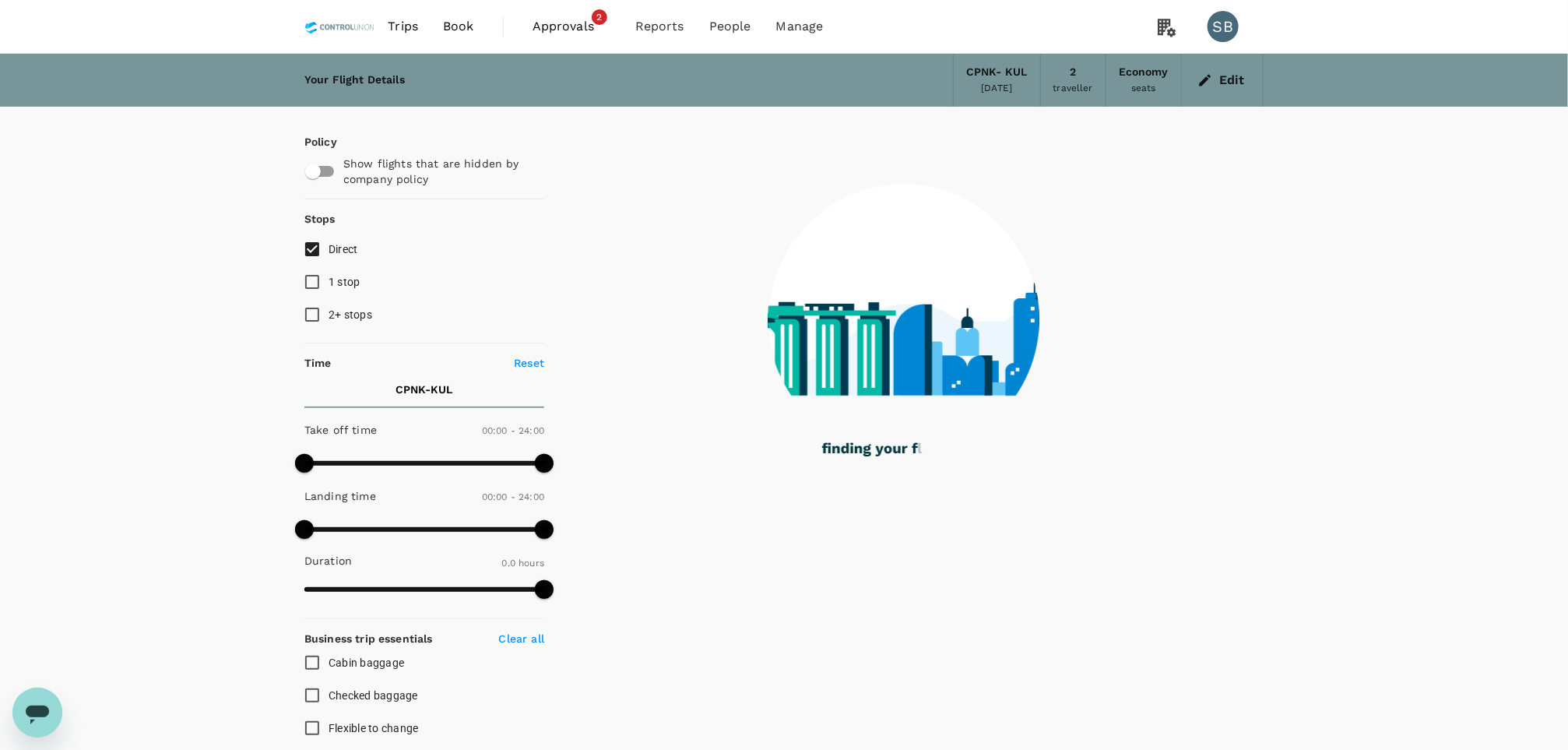
type input "1350"
checkbox input "true"
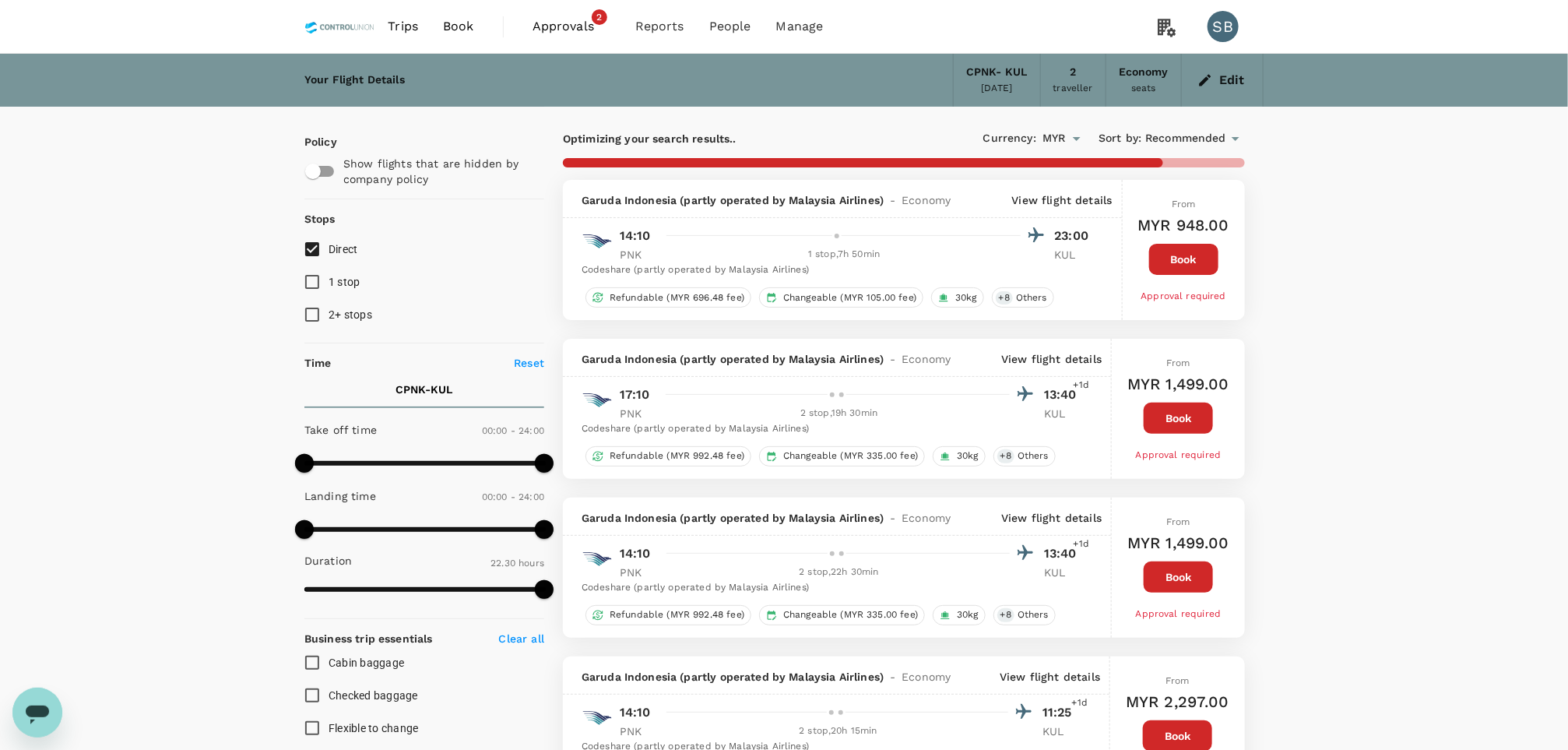
checkbox input "false"
